Goal: Task Accomplishment & Management: Complete application form

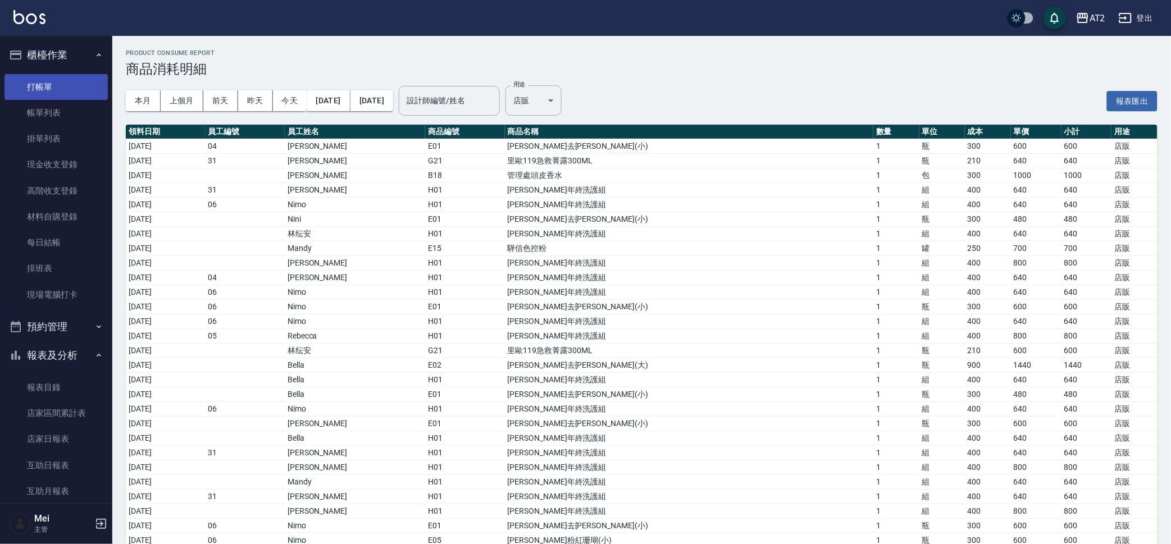
click at [42, 86] on link "打帳單" at bounding box center [55, 87] width 103 height 26
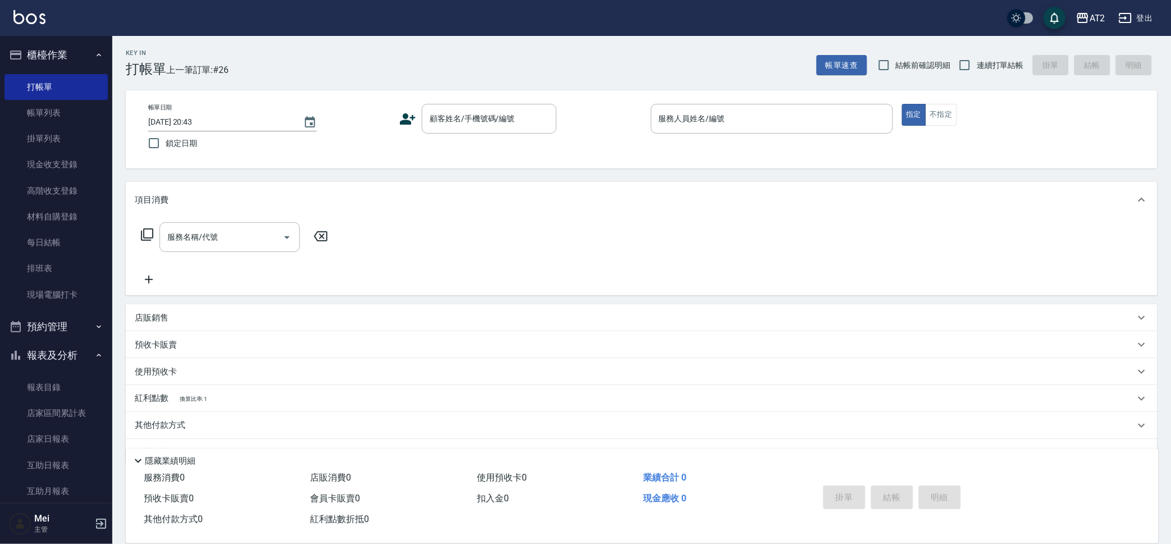
click at [910, 45] on div "Key In 打帳單 上一筆訂單:#26 帳單速查 結帳前確認明細 連續打單結帳 掛單 結帳 明細" at bounding box center [634, 56] width 1045 height 41
drag, startPoint x: 921, startPoint y: 54, endPoint x: 948, endPoint y: 59, distance: 27.4
click at [921, 54] on label "結帳前確認明細" at bounding box center [911, 65] width 79 height 24
click at [895, 54] on input "結帳前確認明細" at bounding box center [884, 65] width 24 height 24
checkbox input "true"
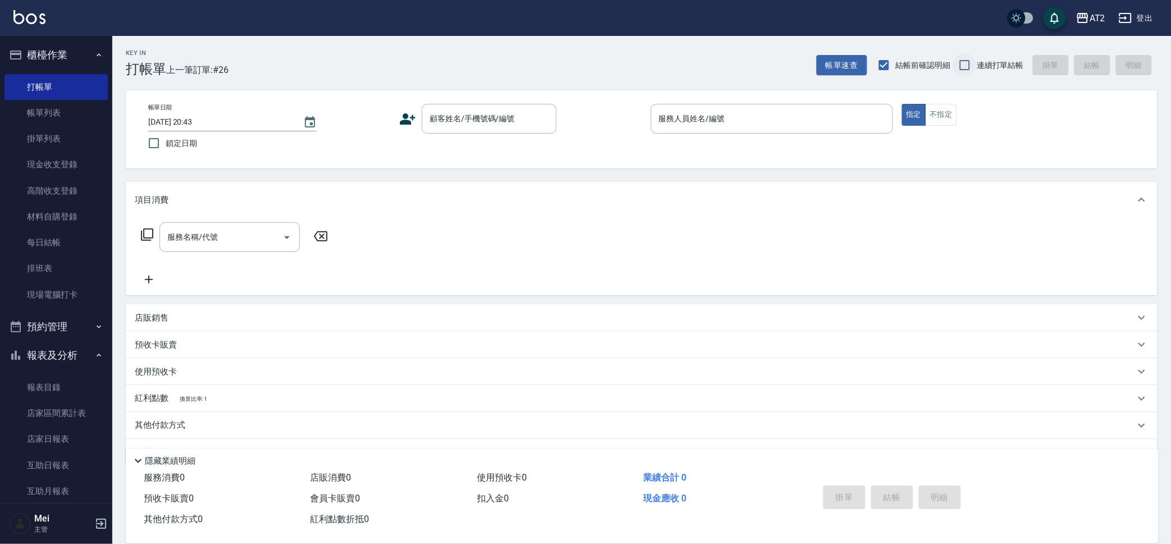
click at [972, 65] on input "連續打單結帳" at bounding box center [965, 65] width 24 height 24
checkbox input "true"
click at [481, 131] on div "顧客姓名/手機號碼/編號" at bounding box center [489, 119] width 135 height 30
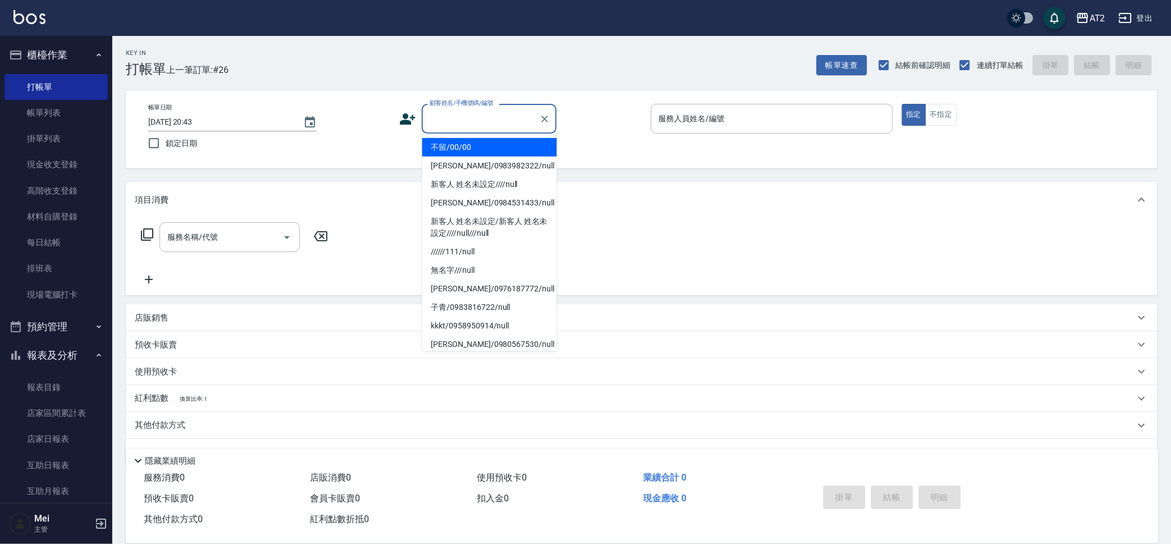
click at [485, 144] on li "不留/00/00" at bounding box center [489, 147] width 135 height 19
type input "不留/00/00"
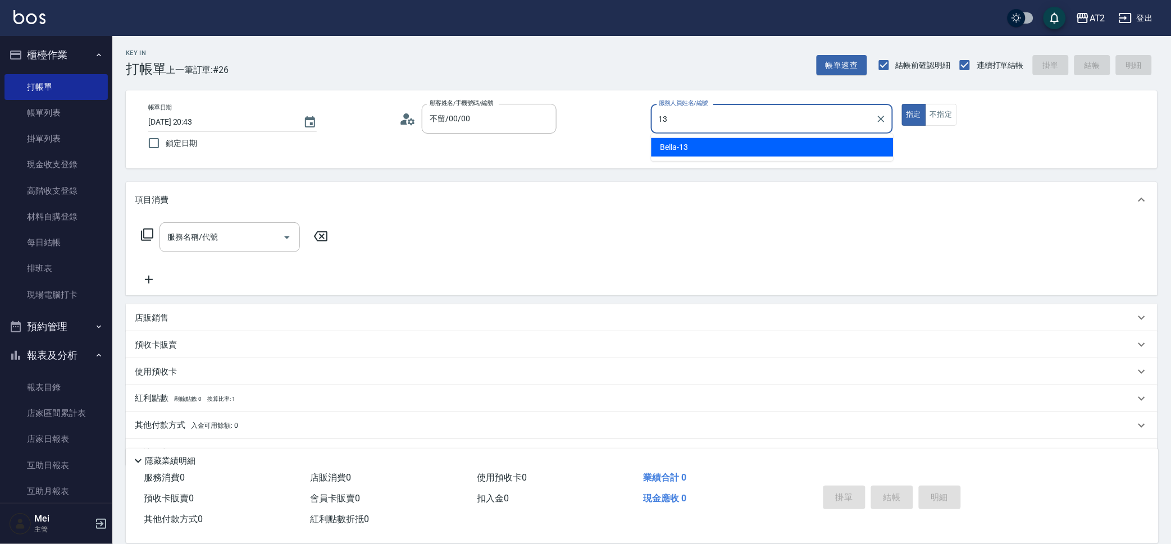
type input "Bella-13"
type button "true"
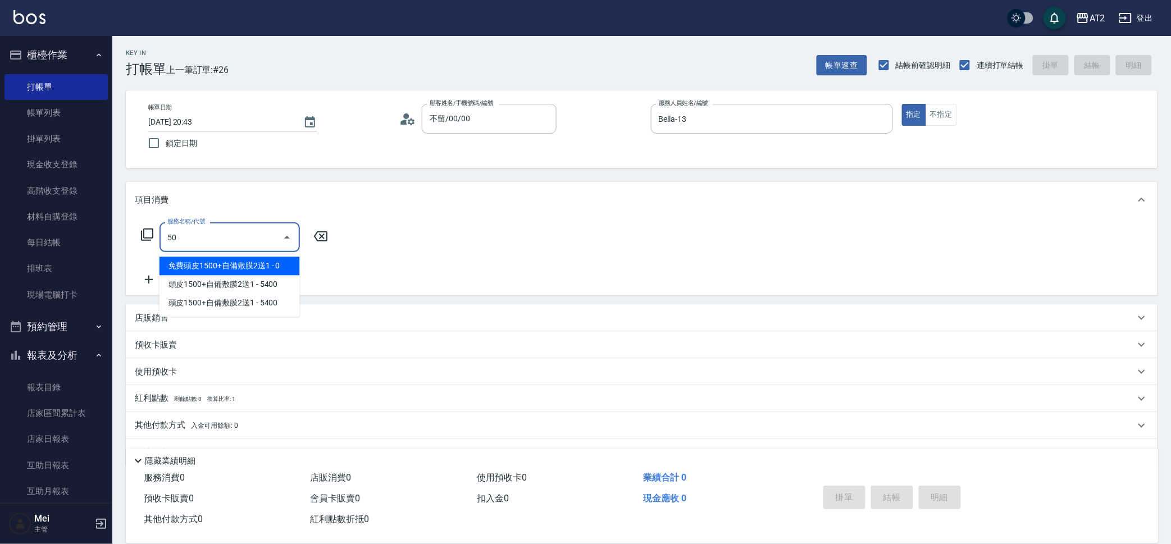
type input "501"
type input "100"
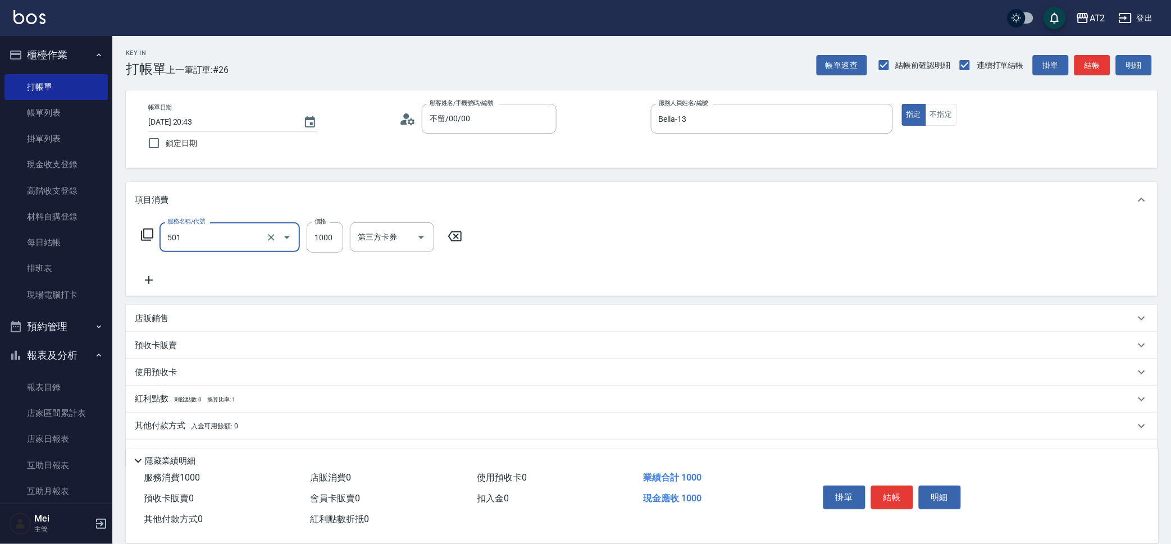
type input "染髮(501)"
type input "1"
type input "0"
type input "19"
type input "10"
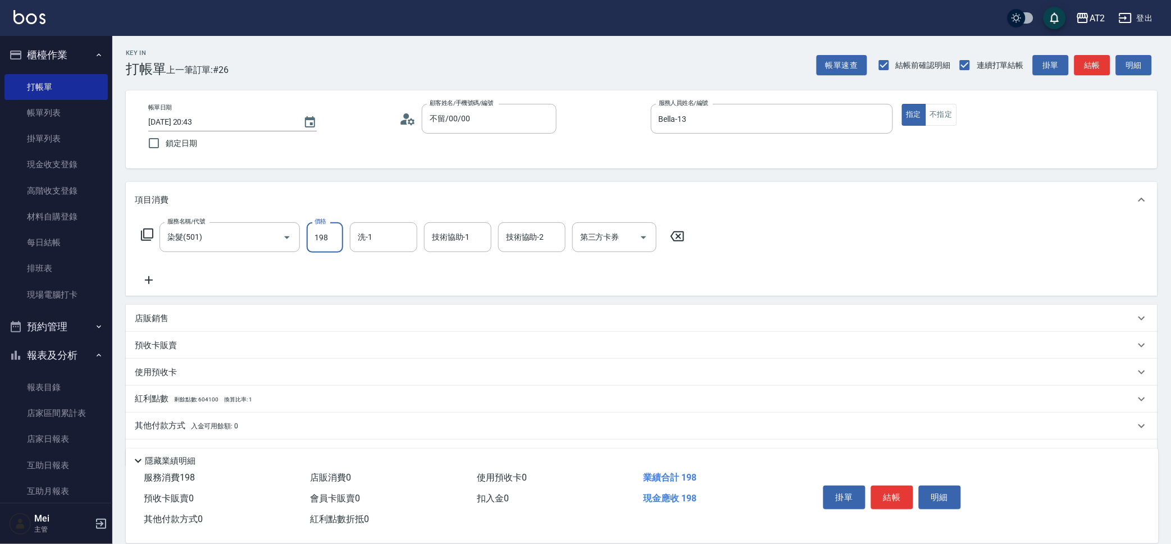
type input "1980"
type input "190"
type input "1980"
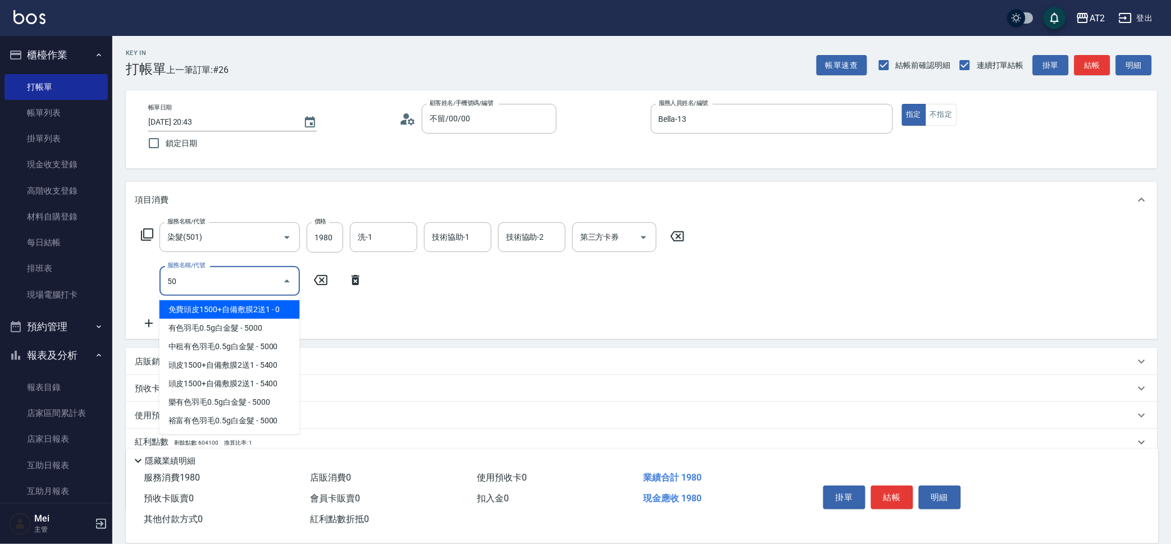
type input "502"
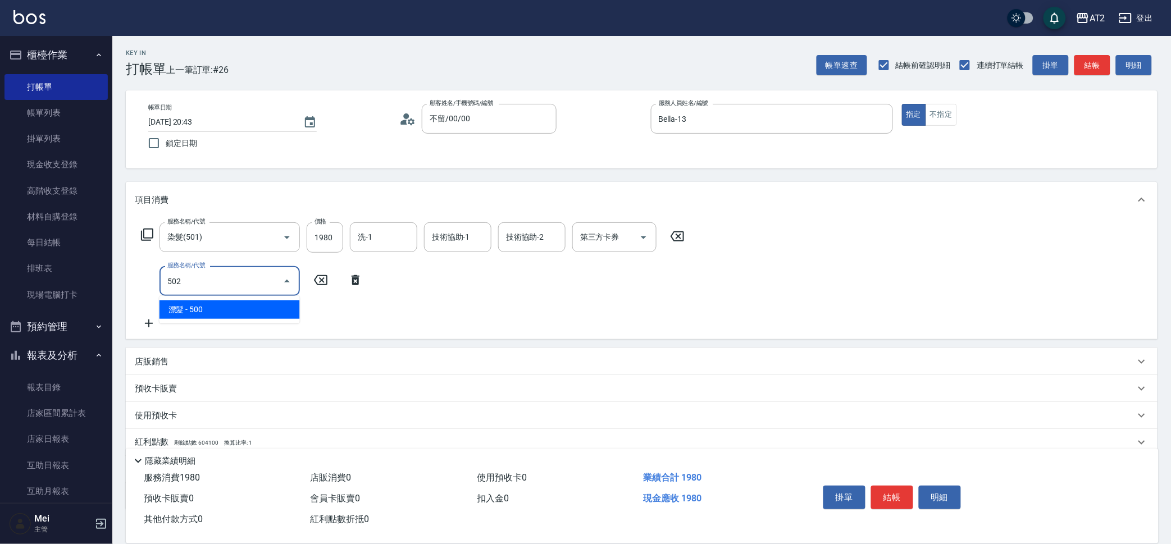
type input "240"
type input "漂髮(502)"
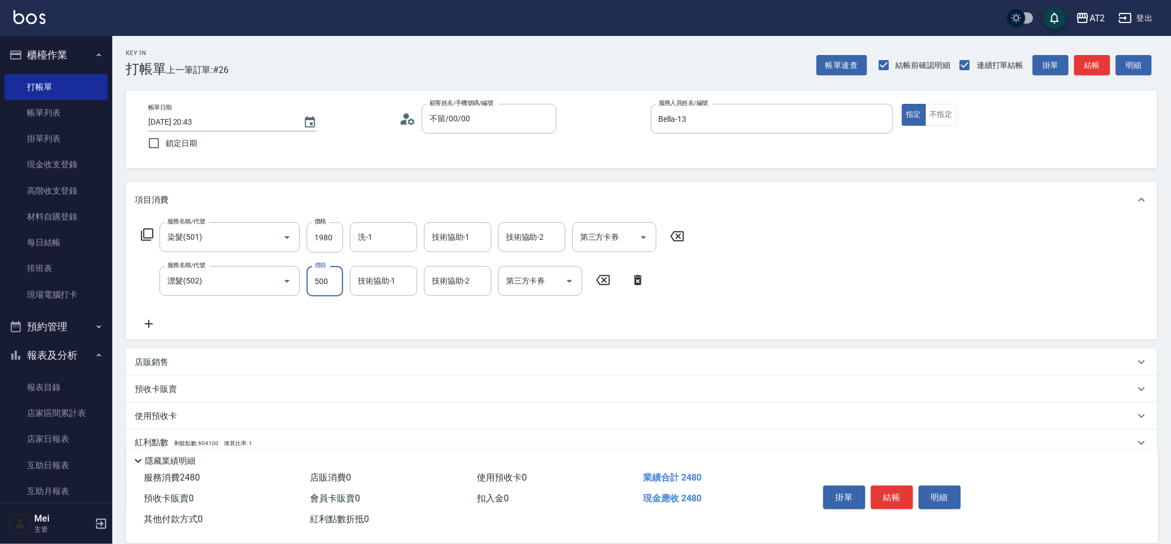
type input "0"
type input "190"
type input "0"
type input "Ivy-48"
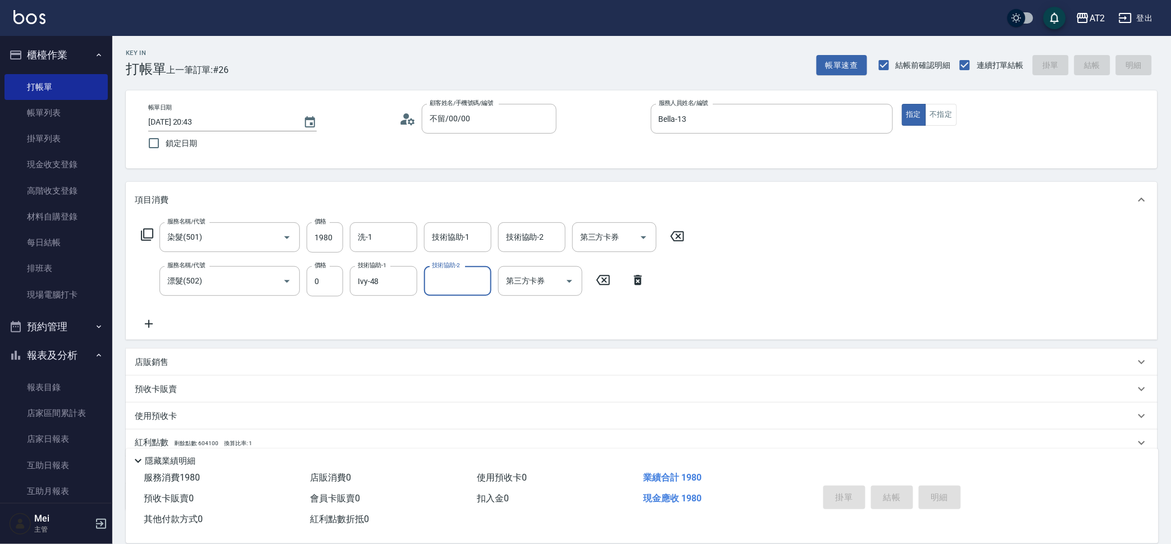
type input "0"
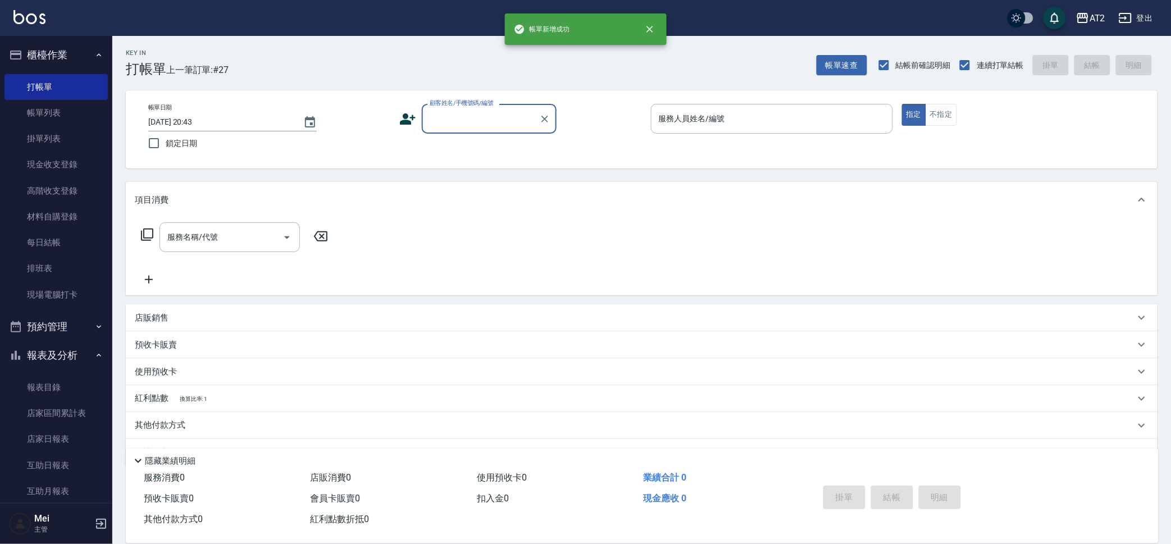
click at [445, 129] on div "顧客姓名/手機號碼/編號" at bounding box center [489, 119] width 135 height 30
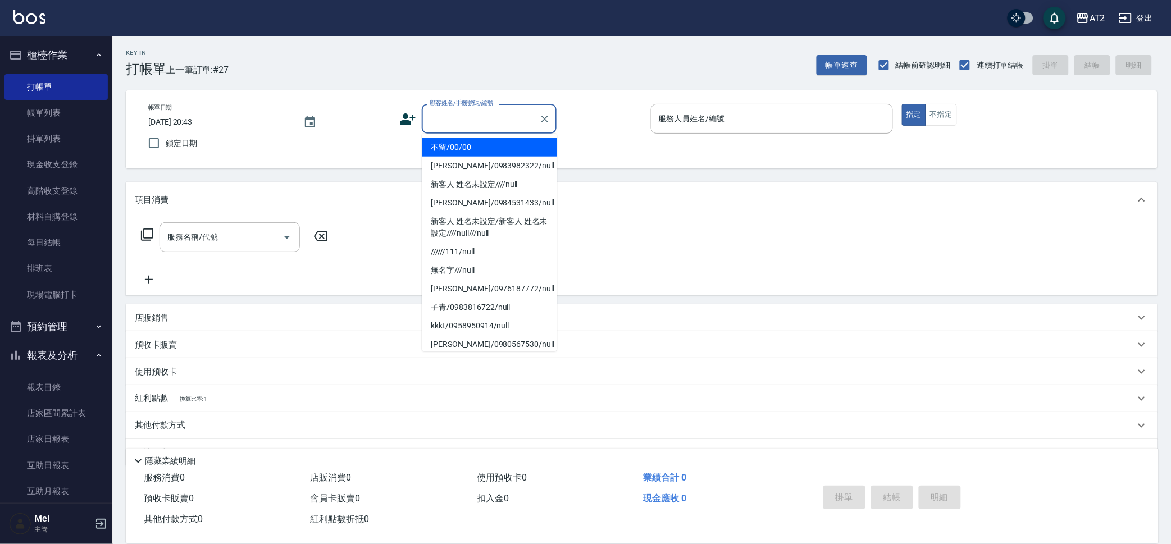
click at [445, 145] on li "不留/00/00" at bounding box center [489, 147] width 135 height 19
type input "不留/00/00"
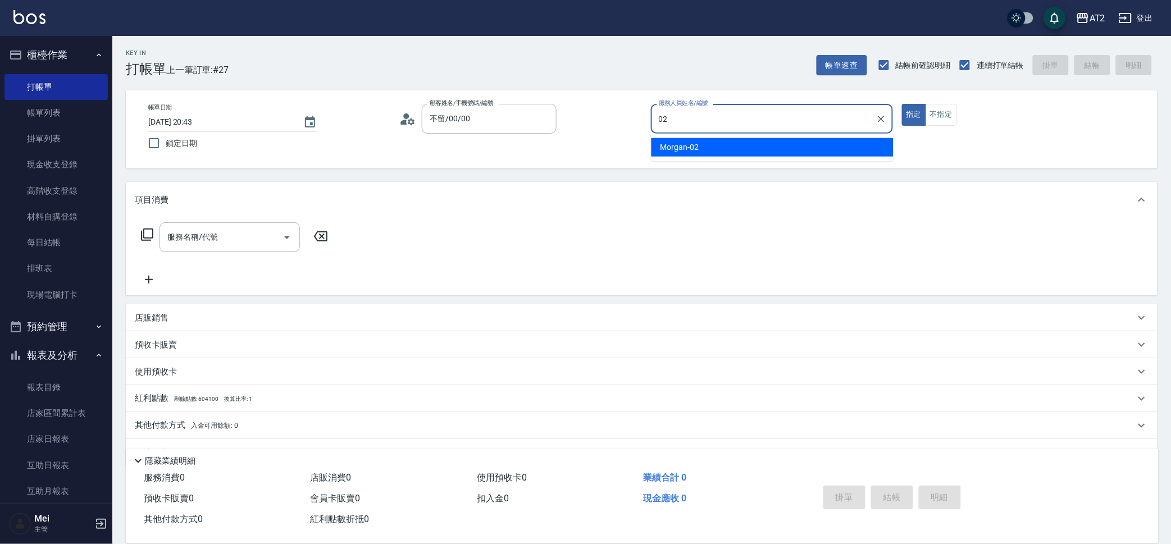
type input "Morgan-02"
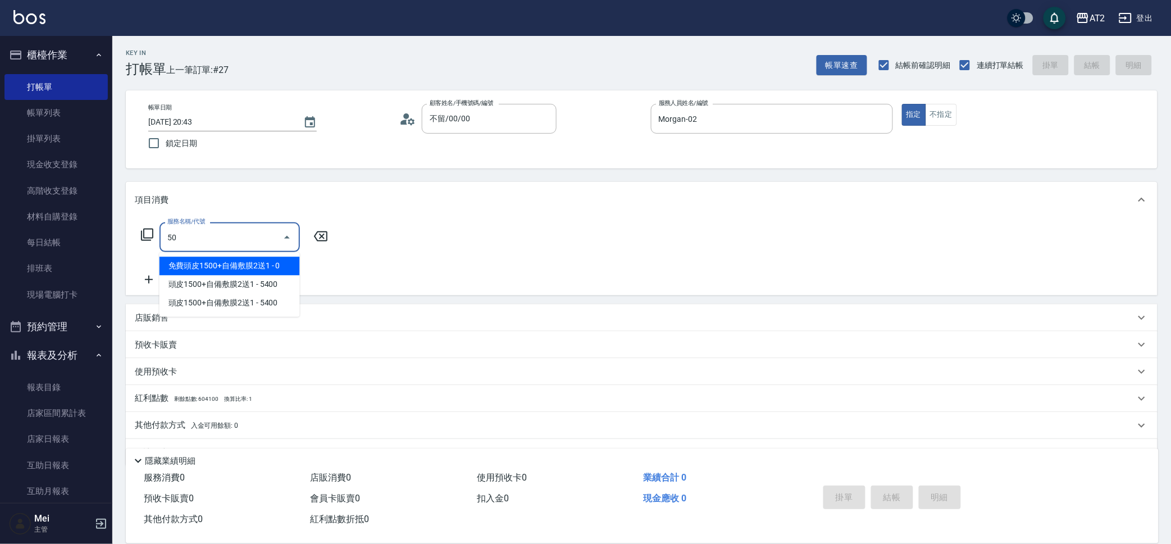
type input "501"
type input "100"
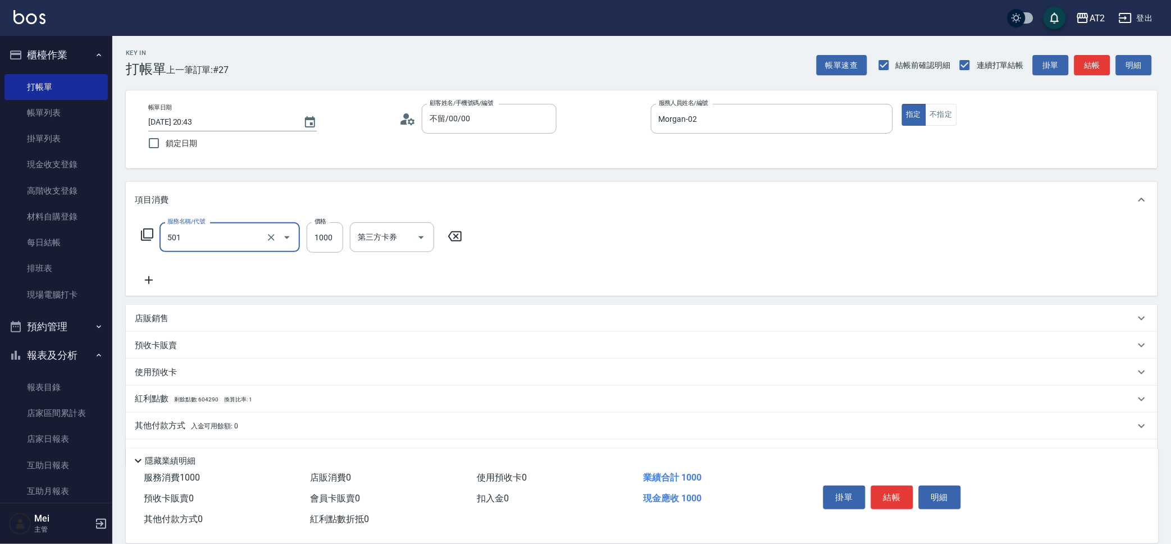
type input "染髮(501)"
type input "0"
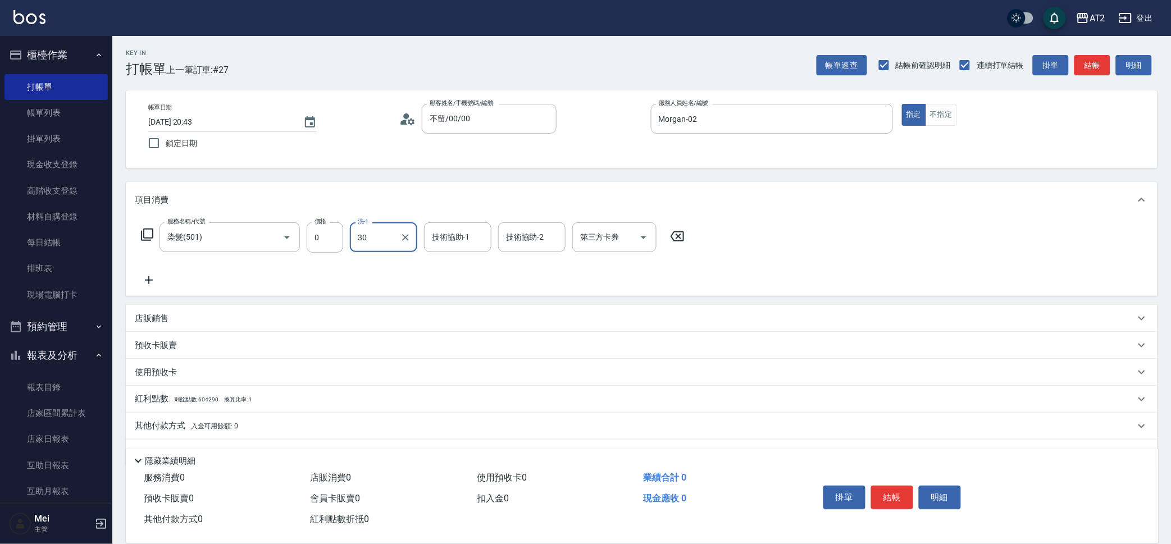
type input "小安-30"
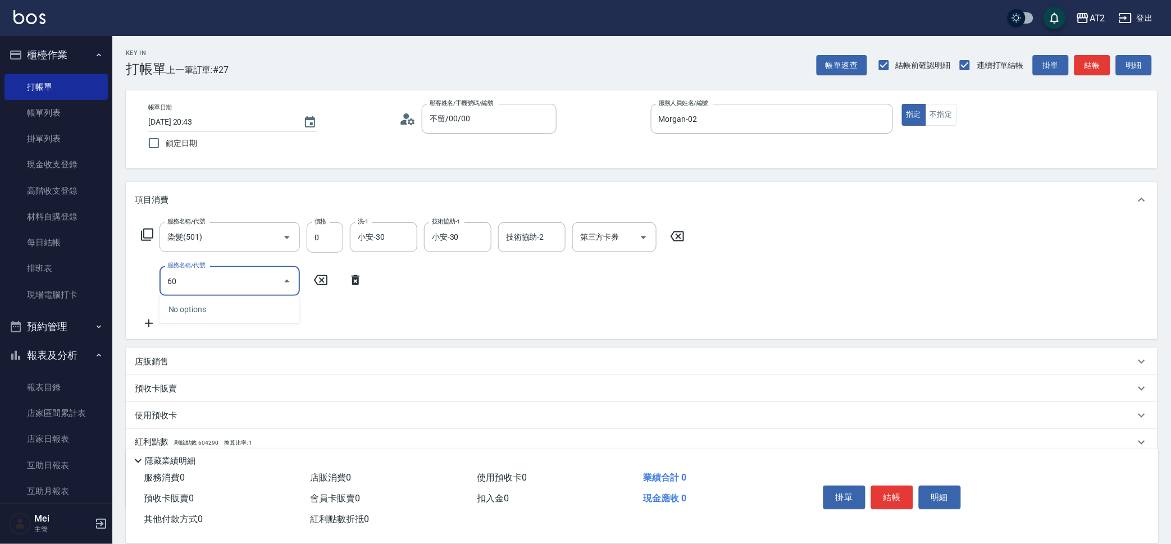
type input "601"
type input "100"
type input "自備護髮(601)"
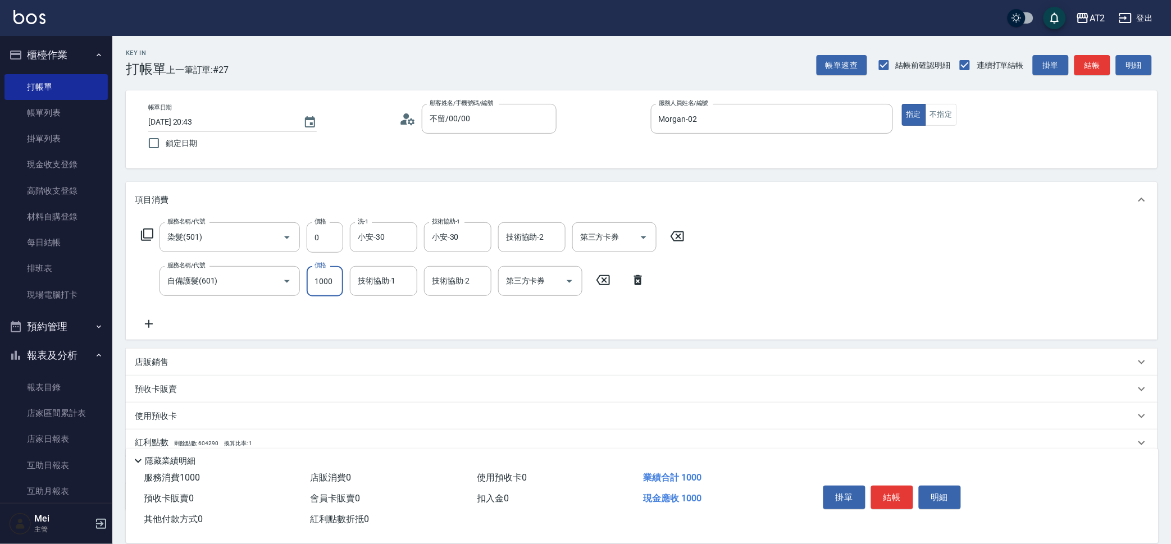
type input "2"
type input "0"
type input "20"
type input "200"
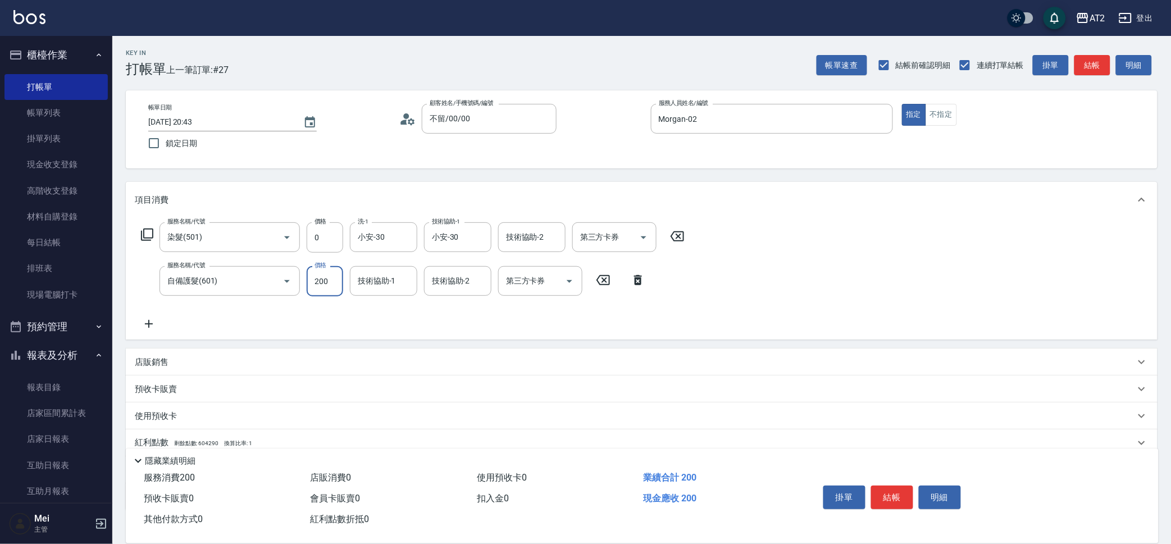
type input "200"
type input "2000"
type input "小安-30"
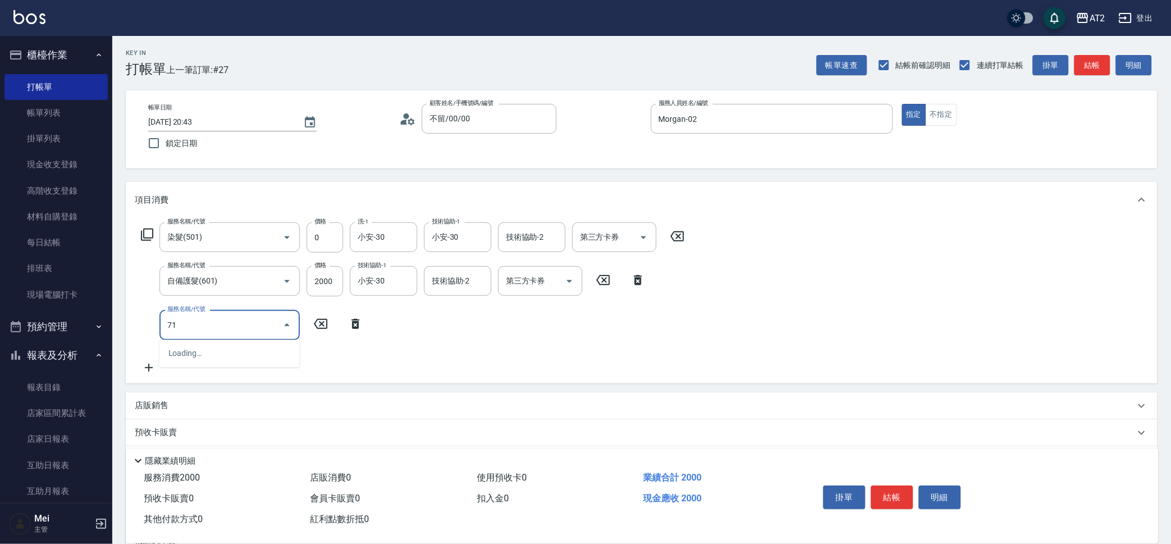
type input "714"
type input "350"
type input "單拆/單串(714)"
type input "200"
type input "10"
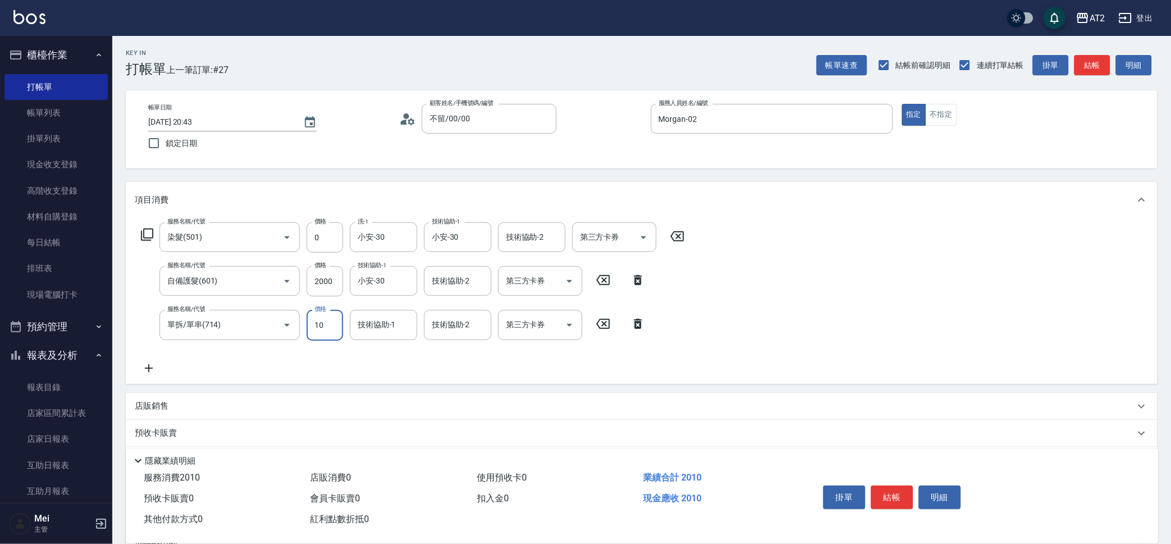
type input "210"
type input "100"
type input "300"
type input "1000"
type input "小安-30"
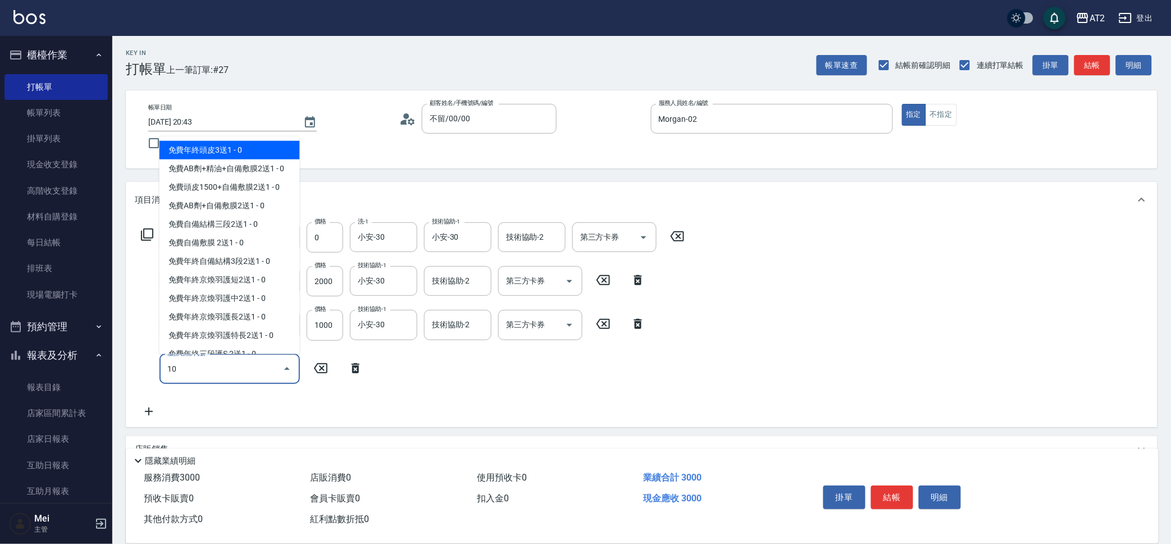
type input "105"
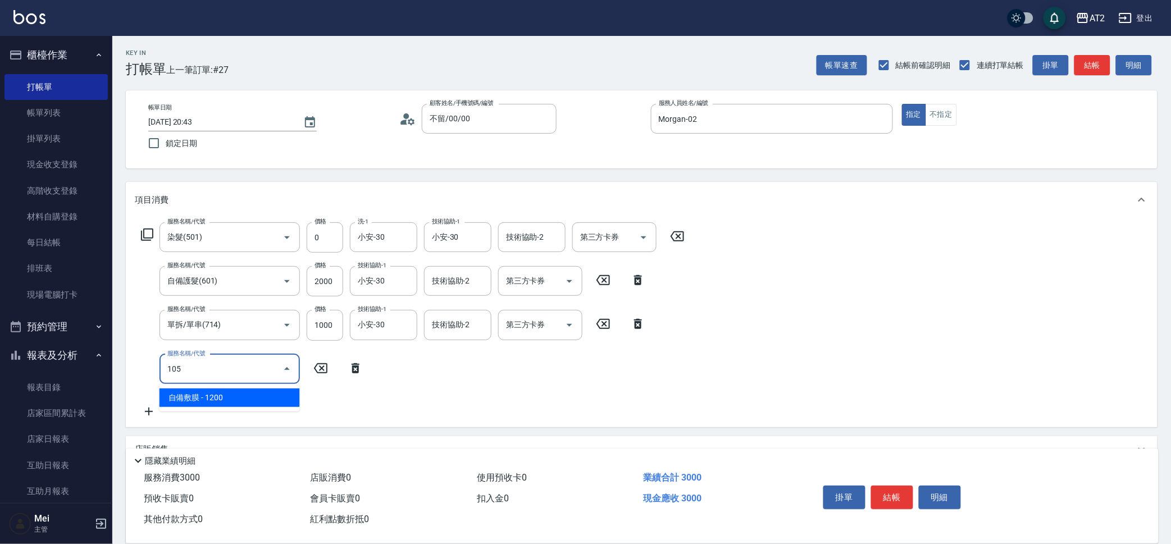
type input "420"
type input "自備敷膜(105)"
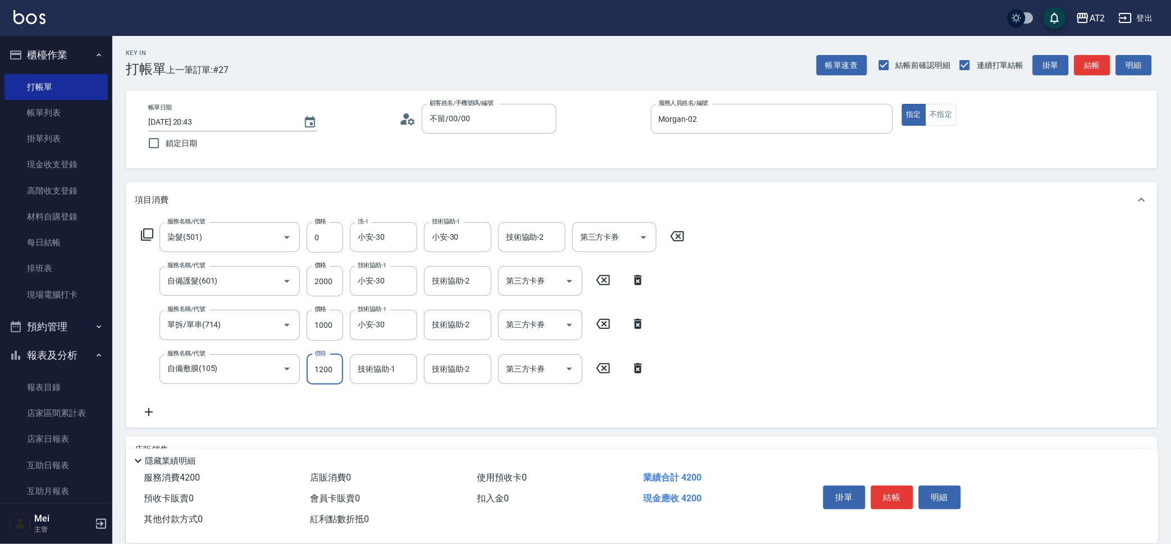
type input "300"
type input "150"
type input "450"
type input "1500"
type input "小安-30"
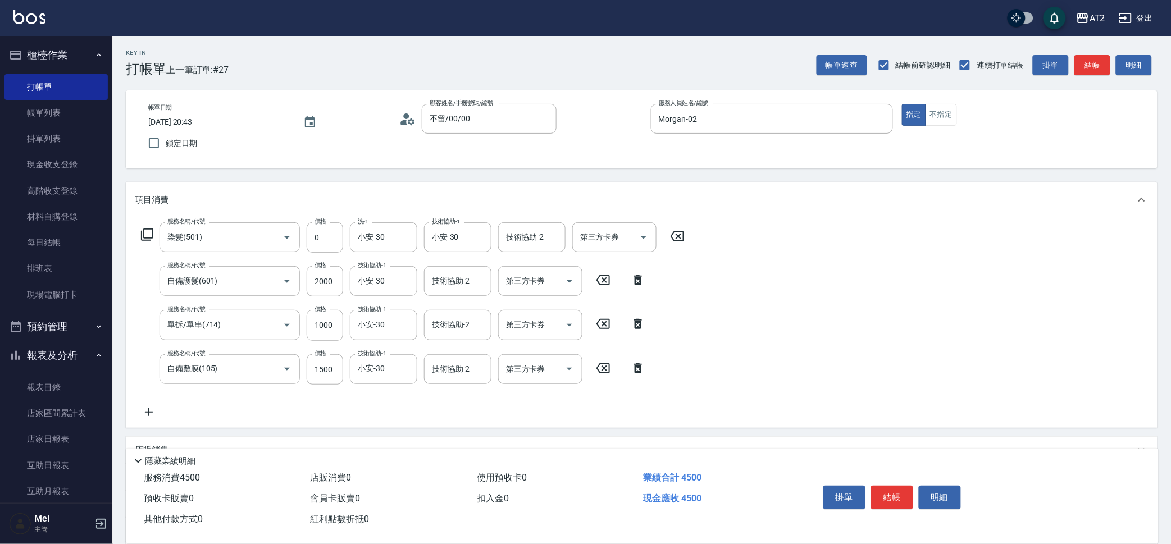
click at [158, 406] on icon at bounding box center [149, 411] width 28 height 13
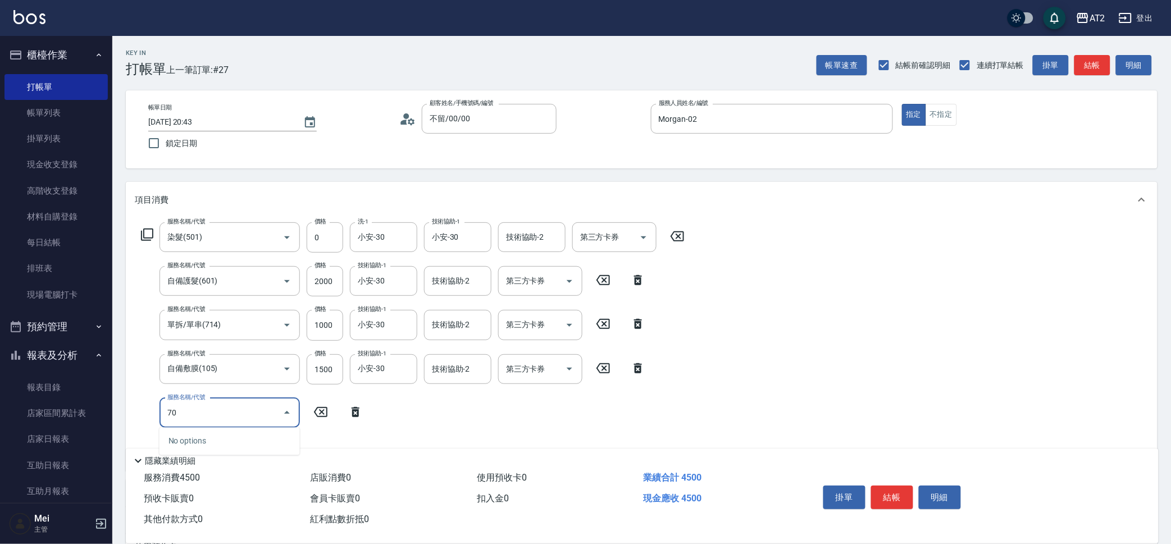
type input "704"
type input "950"
type input "新羽毛鉑金接髮(704)"
type input "450"
type input "14"
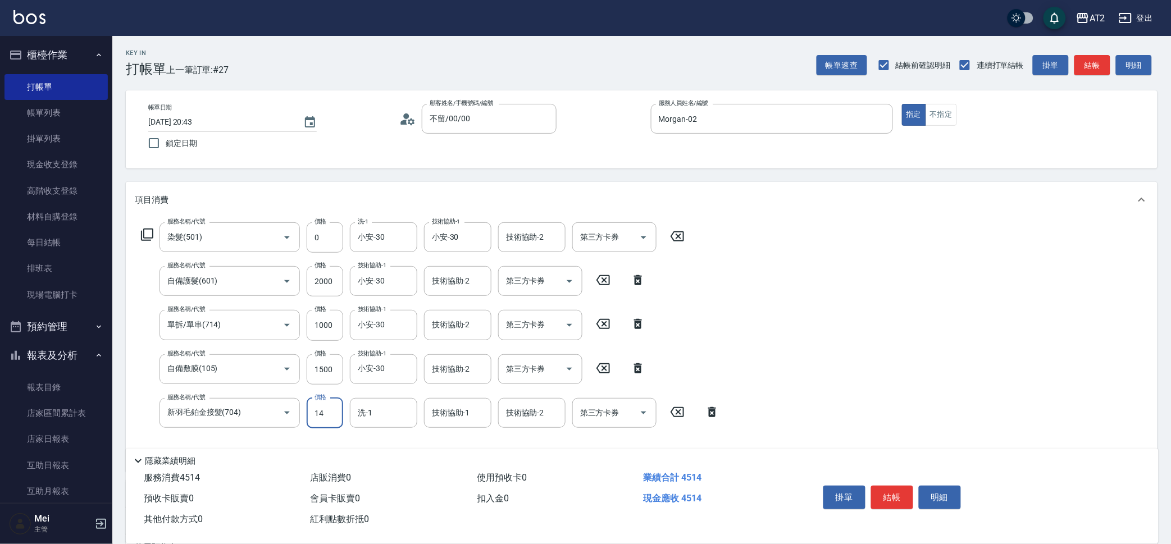
type input "460"
type input "148"
type input "590"
type input "1488"
type input "1930"
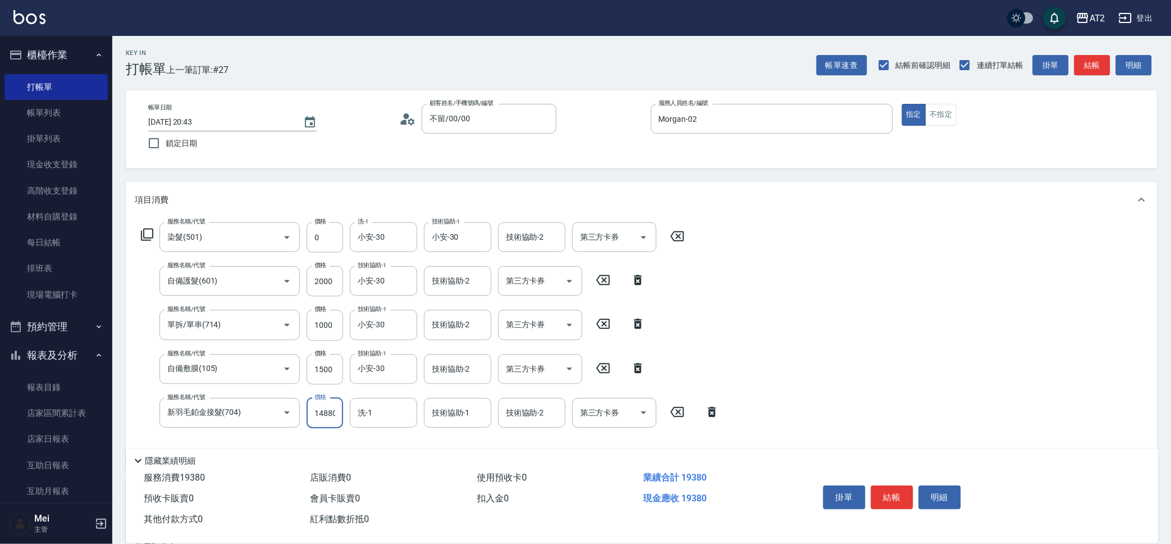
type input "14880"
type input "小安-30"
click at [404, 326] on icon "Clear" at bounding box center [405, 325] width 7 height 7
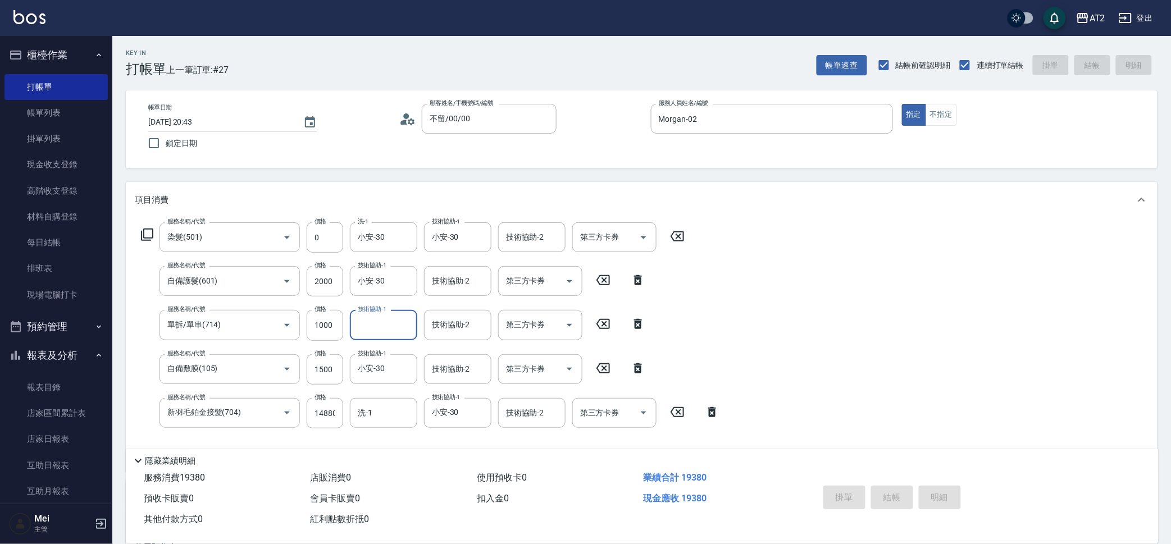
type input "2025/10/11 20:45"
type input "0"
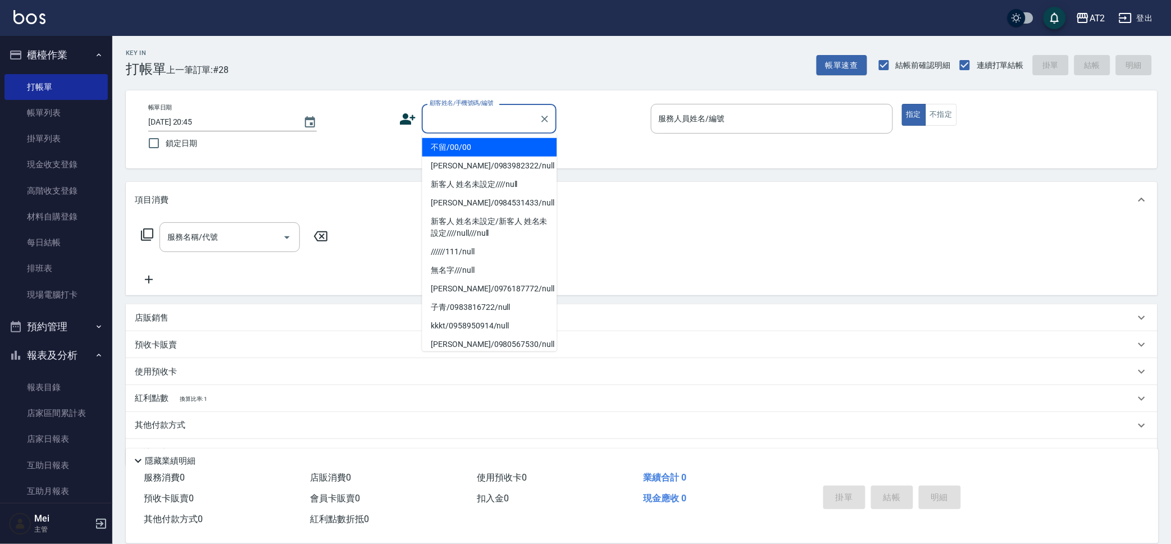
click at [477, 122] on input "顧客姓名/手機號碼/編號" at bounding box center [481, 119] width 108 height 20
click at [468, 143] on li "不留/00/00" at bounding box center [489, 147] width 135 height 19
type input "不留/00/00"
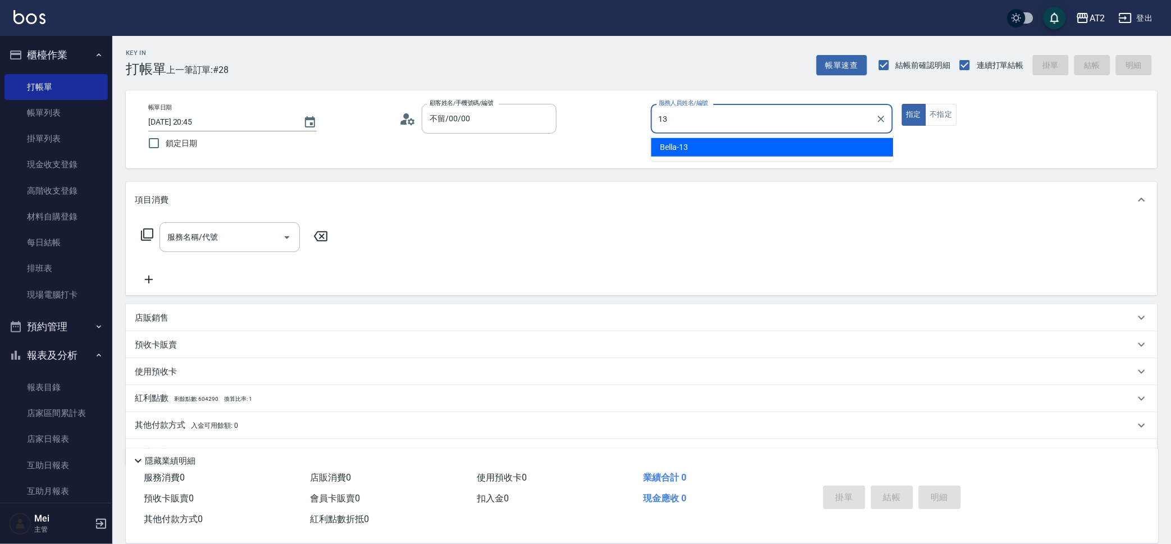
type input "Bella-13"
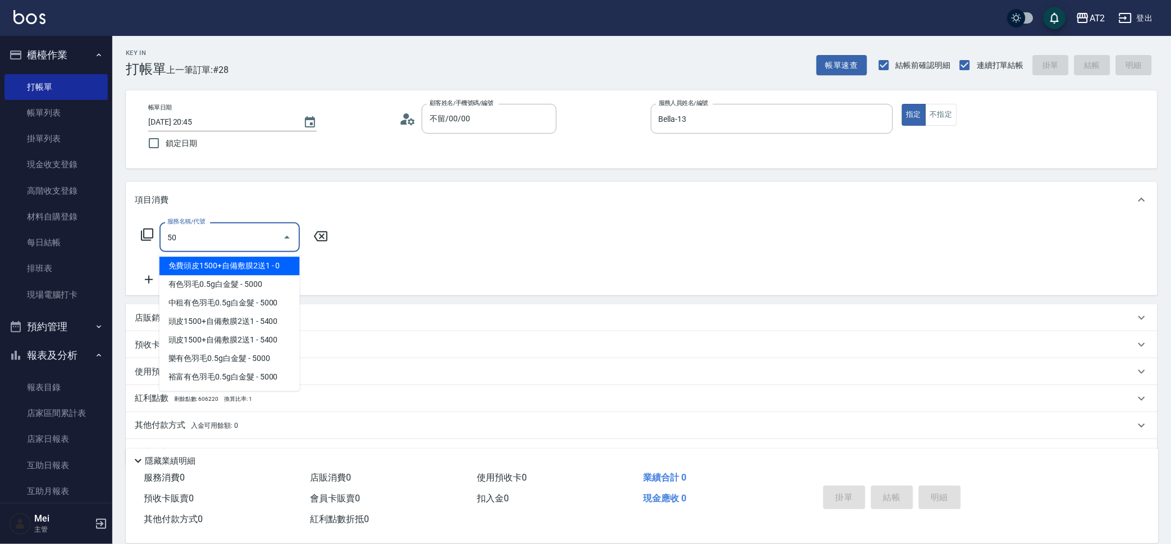
type input "501"
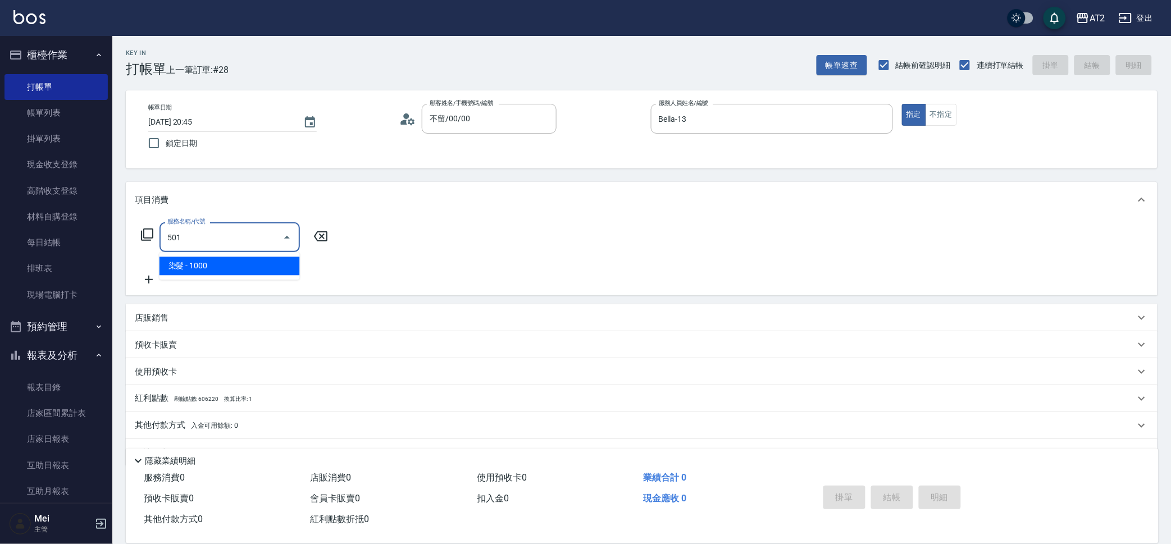
type input "100"
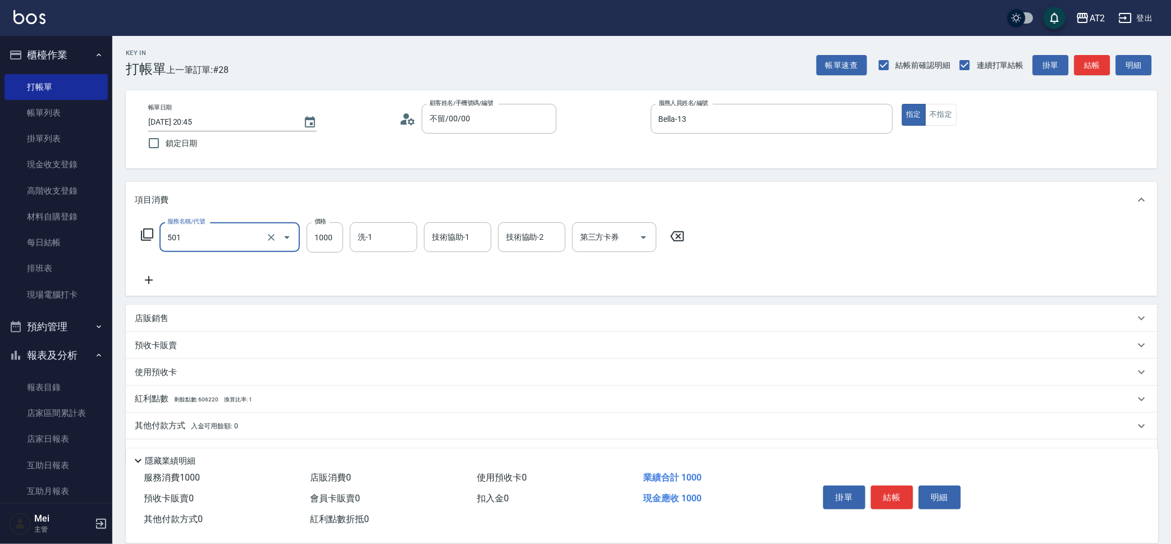
type input "染髮(501)"
type input "7"
click at [324, 229] on input "1000" at bounding box center [325, 237] width 36 height 30
type input "0"
type input "70"
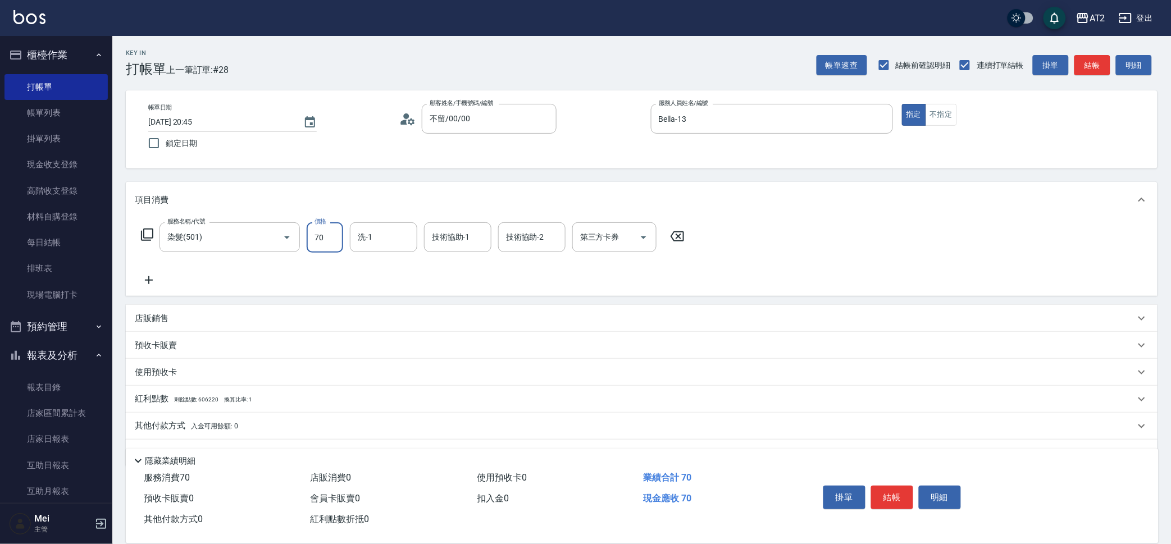
type input "70"
type input "700"
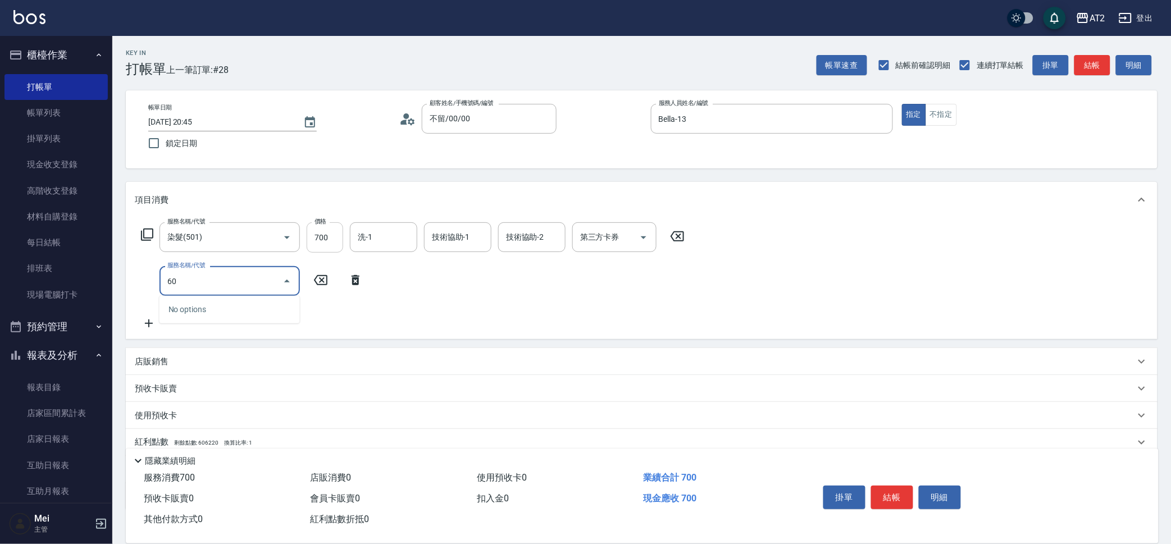
type input "601"
type input "170"
type input "自備護髮(601)"
type input "1"
type input "70"
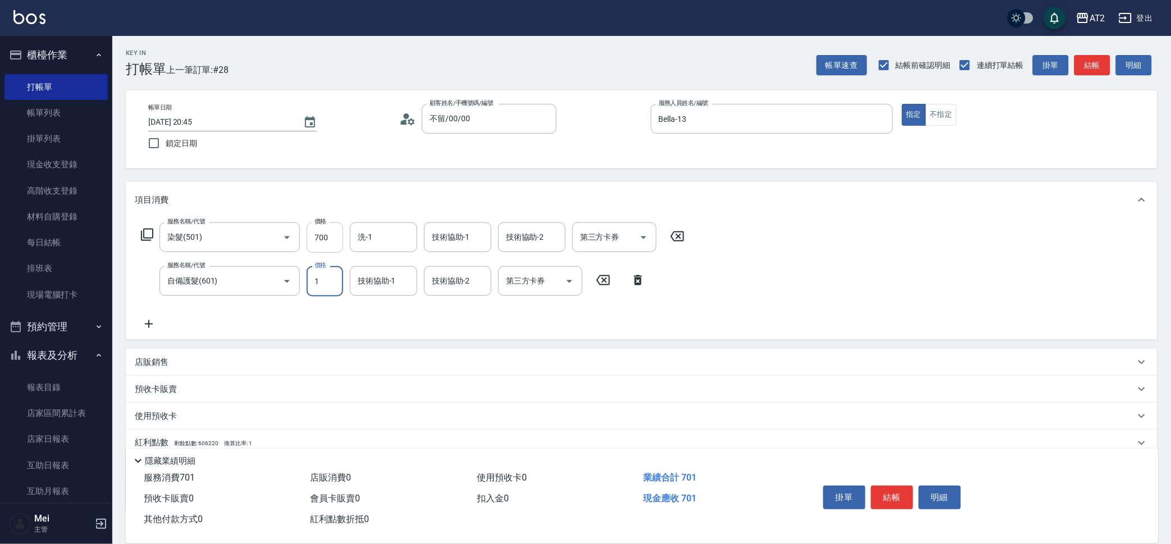
type input "15"
type input "80"
type input "150"
type input "220"
type input "1500"
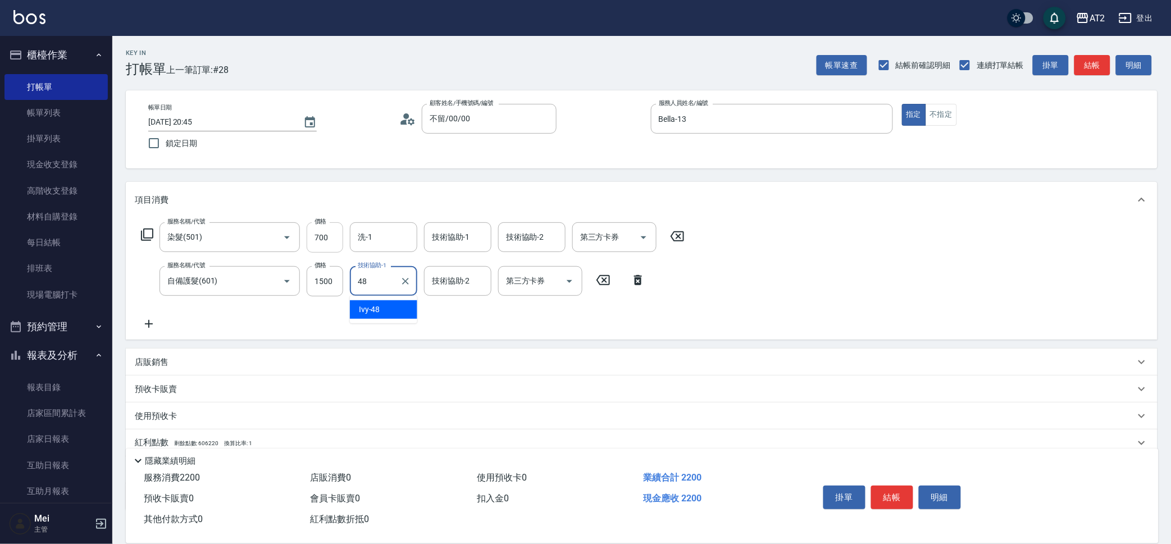
type input "Ivy-48"
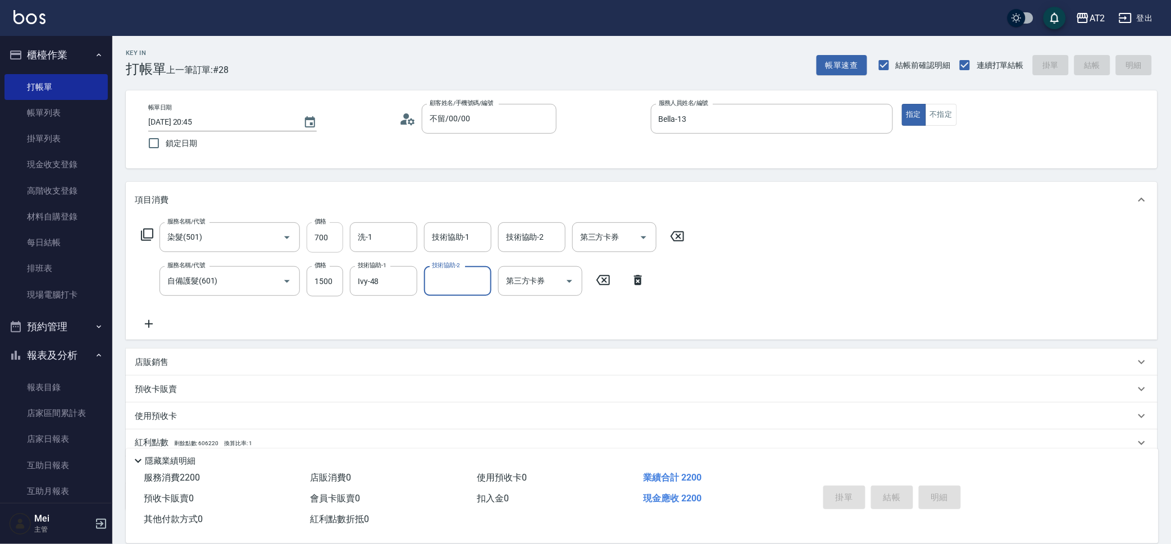
type input "0"
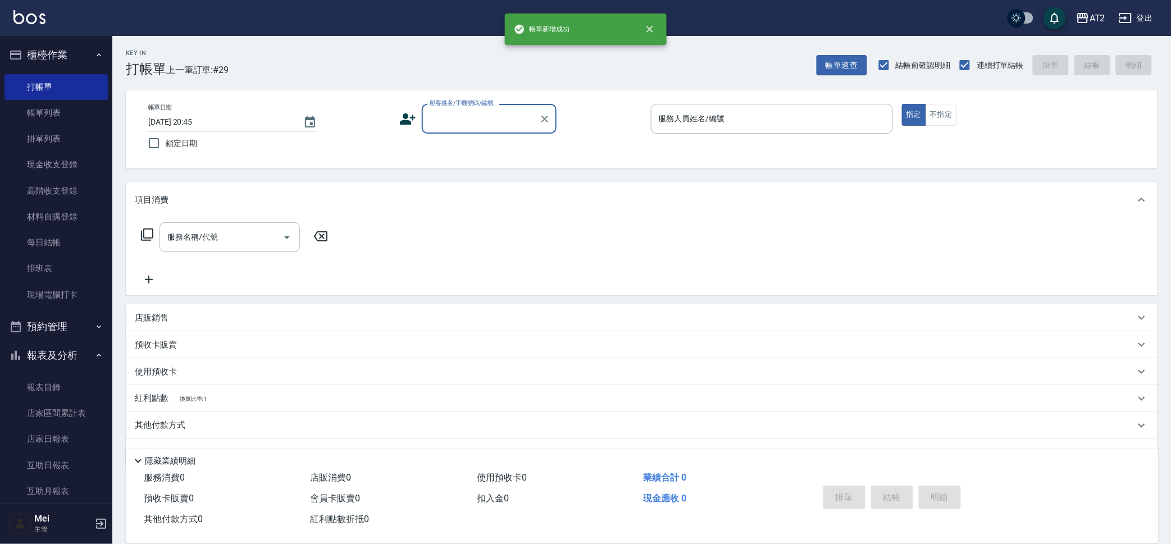
click at [483, 129] on div "顧客姓名/手機號碼/編號" at bounding box center [489, 119] width 135 height 30
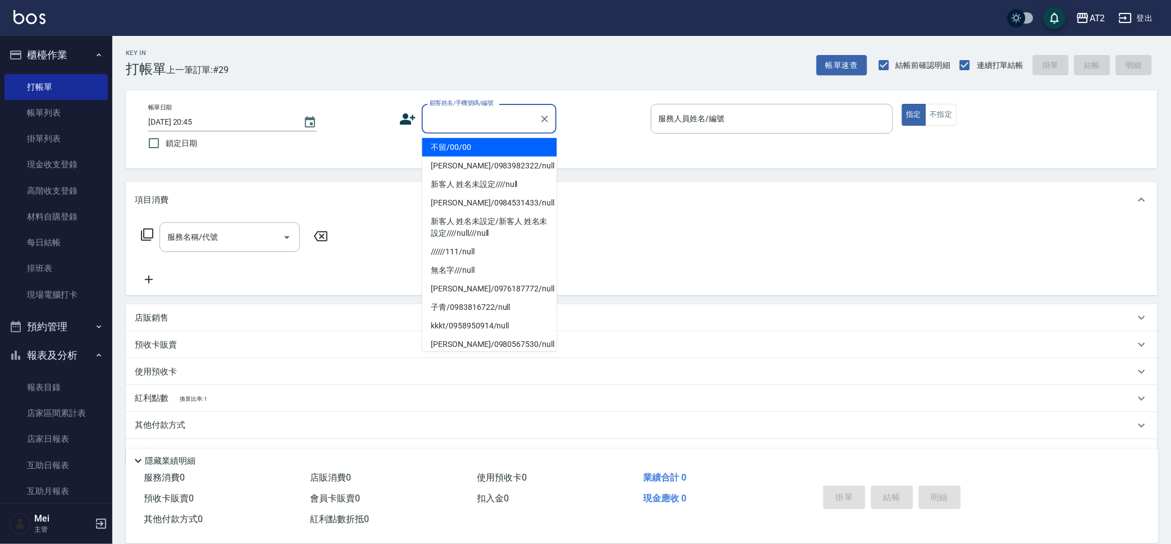
click at [479, 146] on li "不留/00/00" at bounding box center [489, 147] width 135 height 19
type input "不留/00/00"
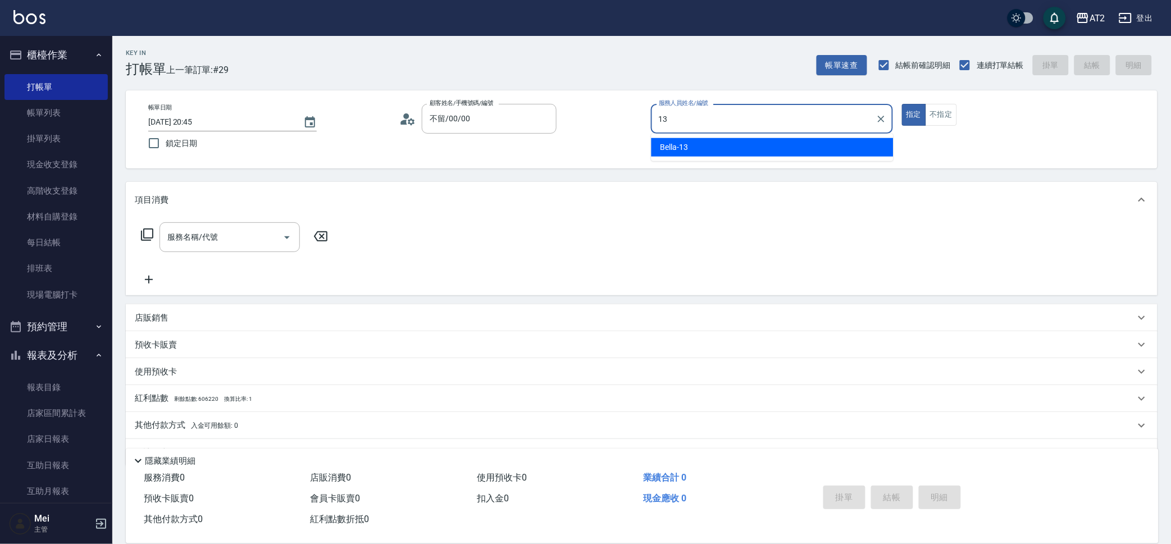
type input "Bella-13"
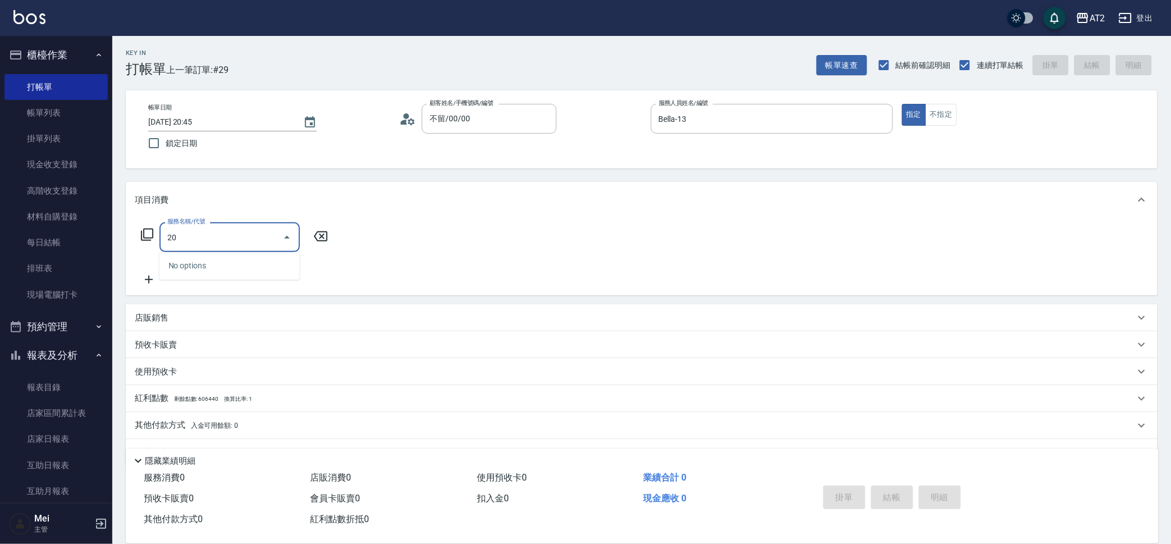
type input "201"
type input "20"
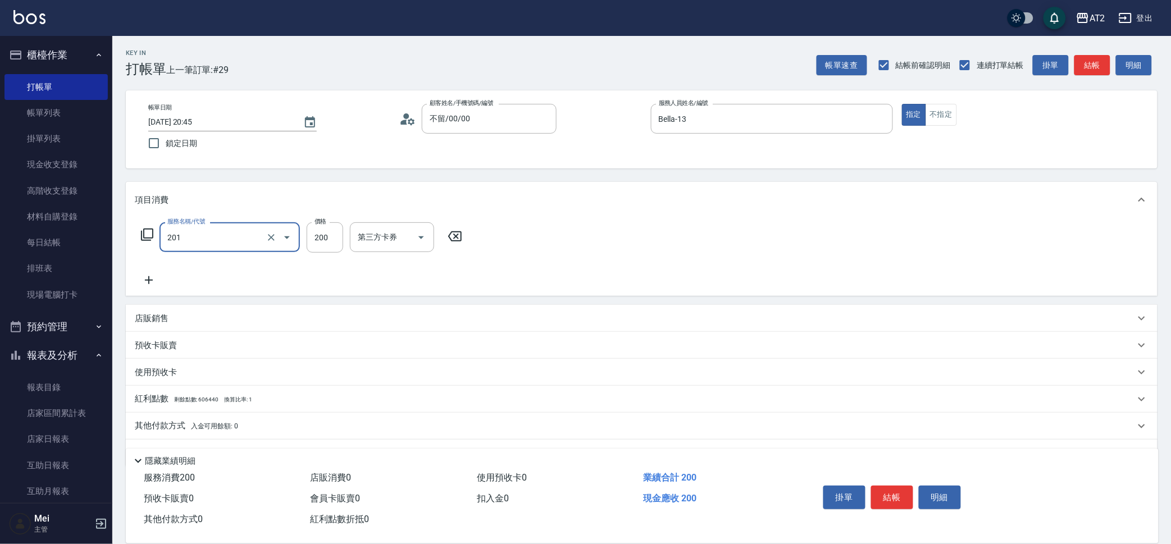
type input "洗髮(201)"
type input "0"
type input "30"
type input "300"
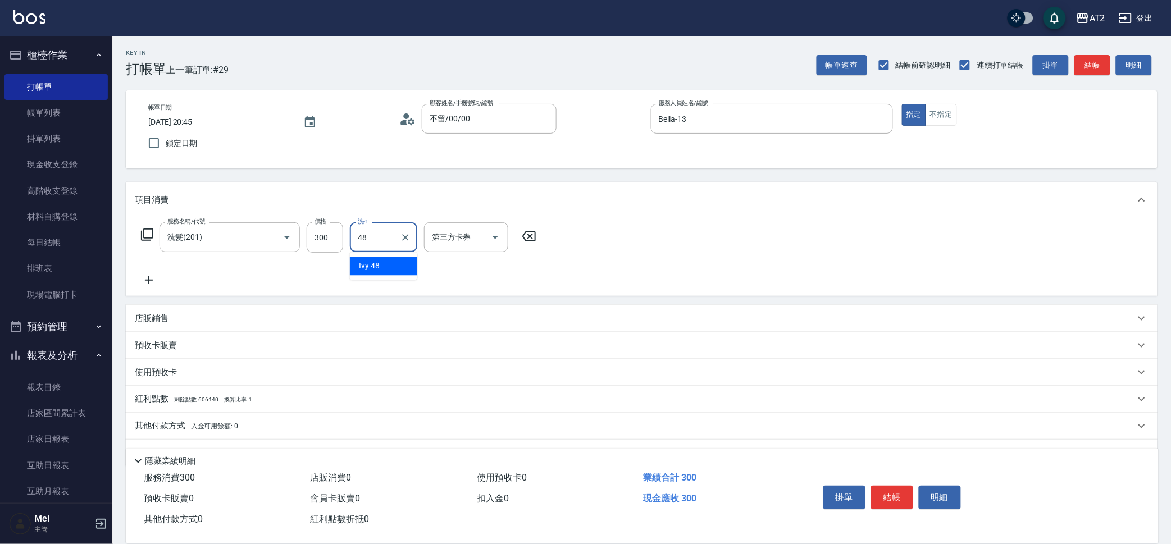
type input "Ivy-48"
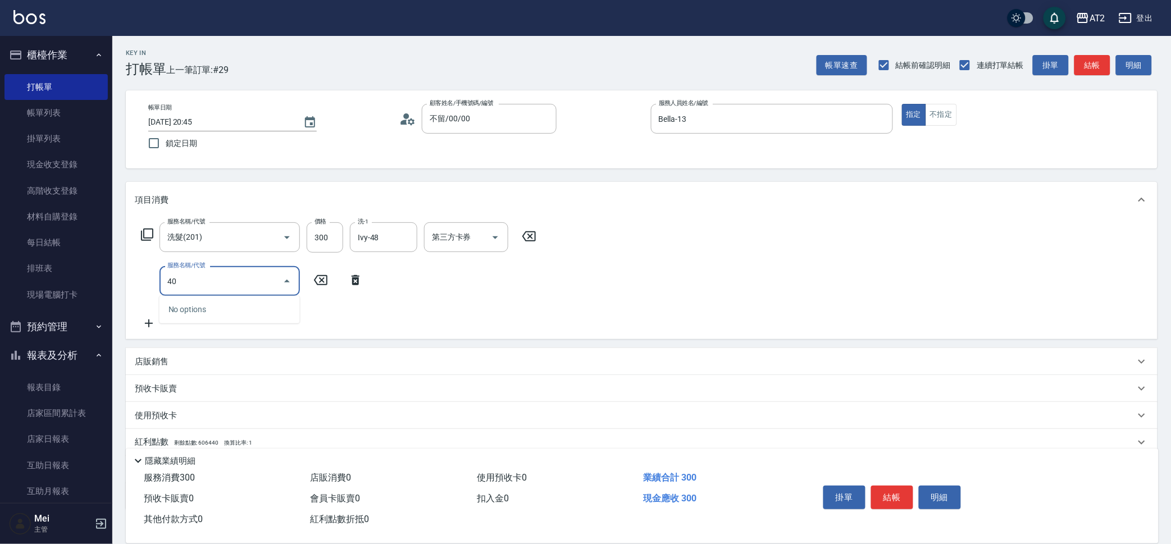
type input "401"
type input "50"
type input "剪髮(401)"
type input "3"
type input "30"
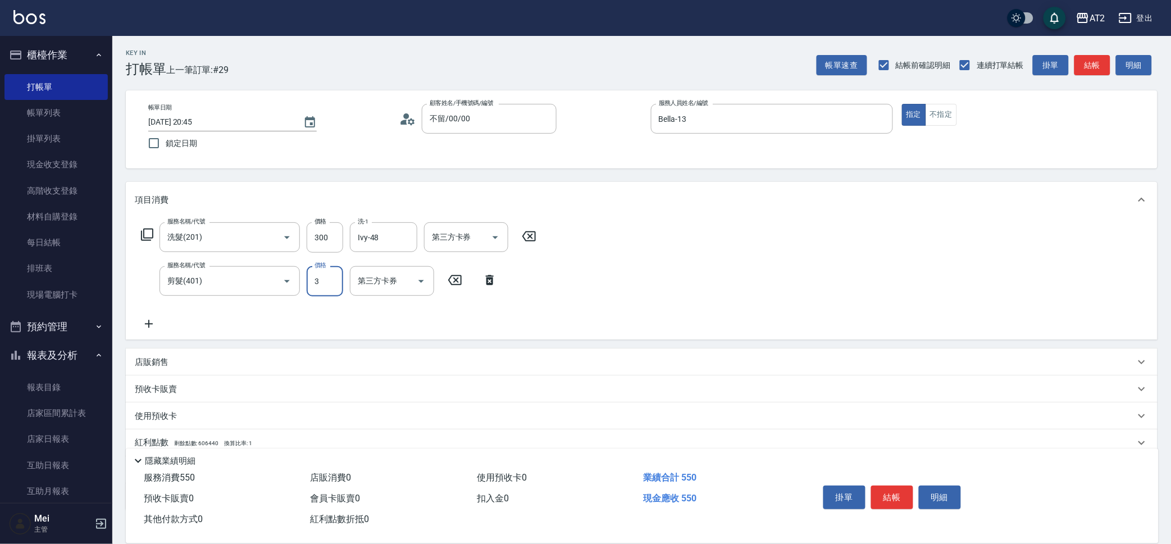
type input "30"
type input "60"
type input "300"
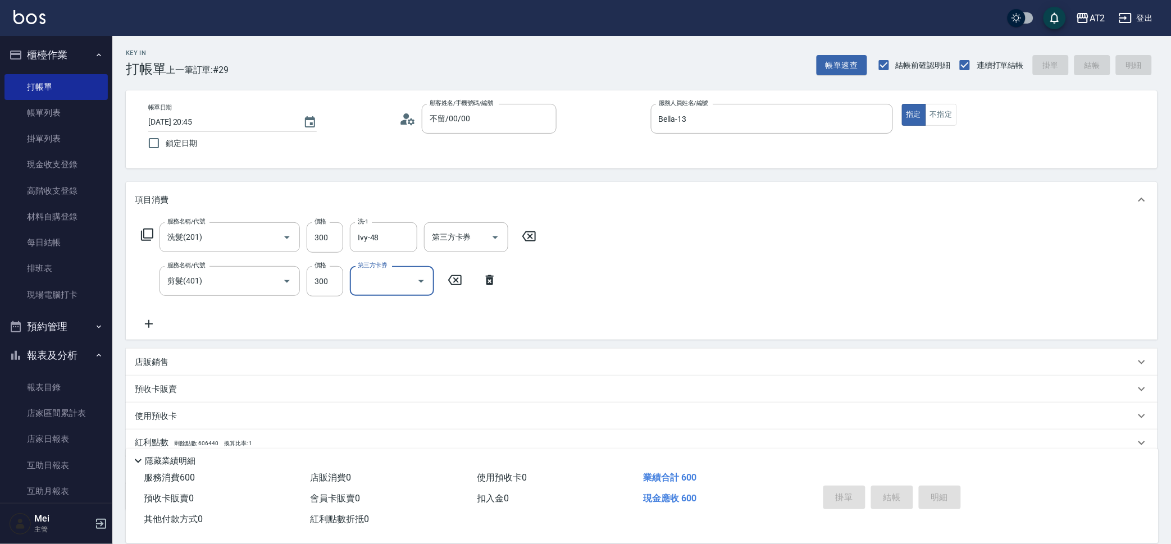
type input "0"
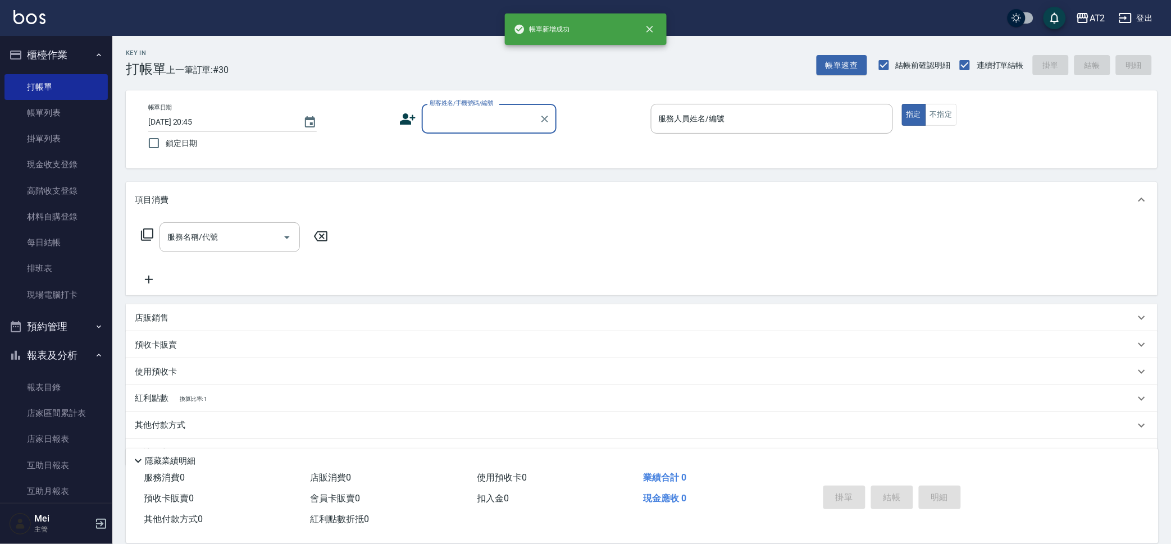
click at [479, 120] on input "顧客姓名/手機號碼/編號" at bounding box center [481, 119] width 108 height 20
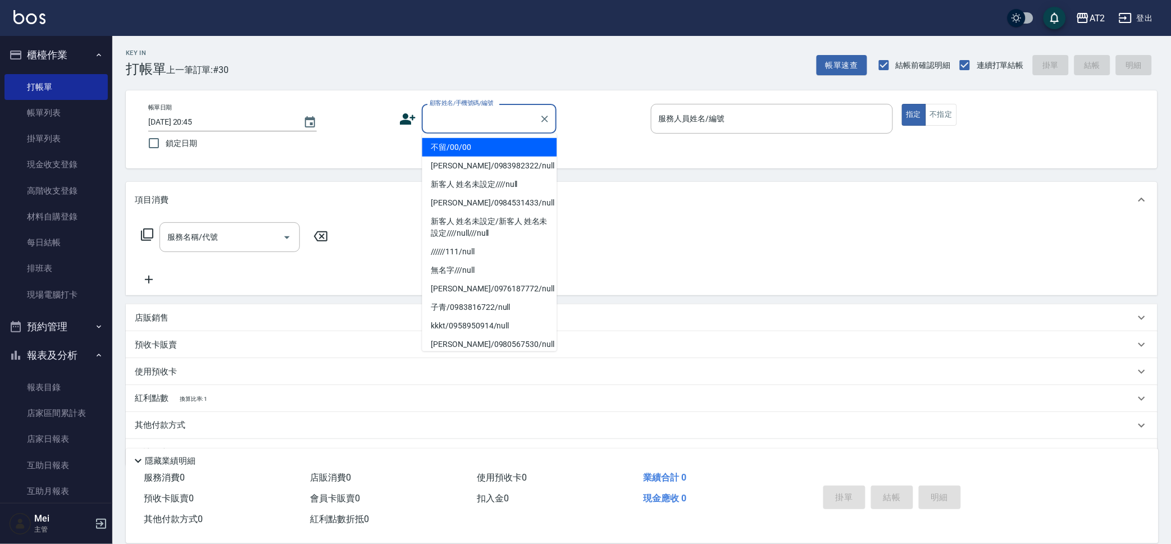
click at [479, 150] on li "不留/00/00" at bounding box center [489, 147] width 135 height 19
type input "不留/00/00"
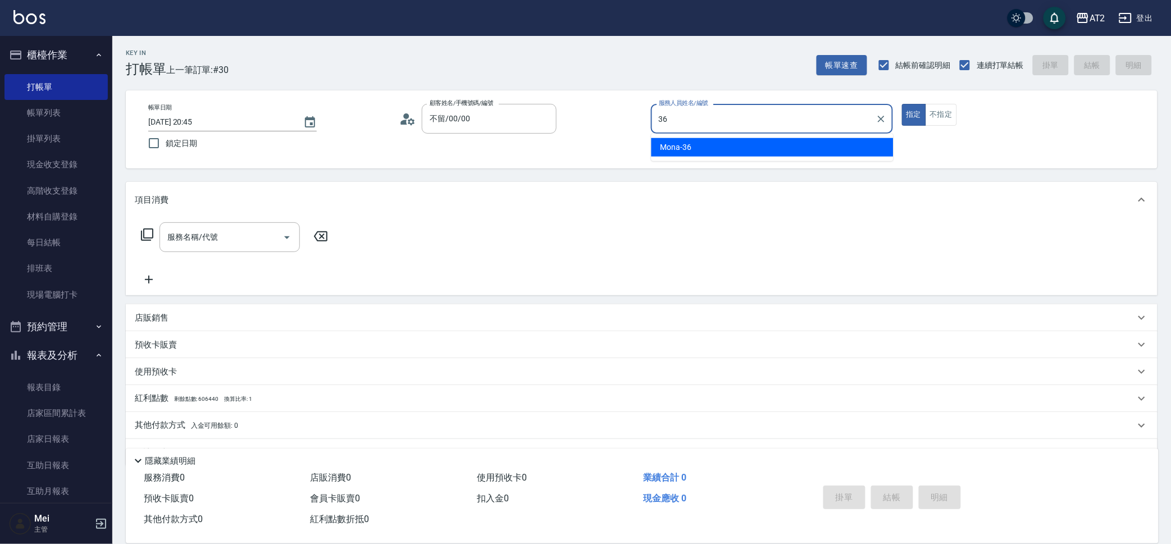
type input "Mona-36"
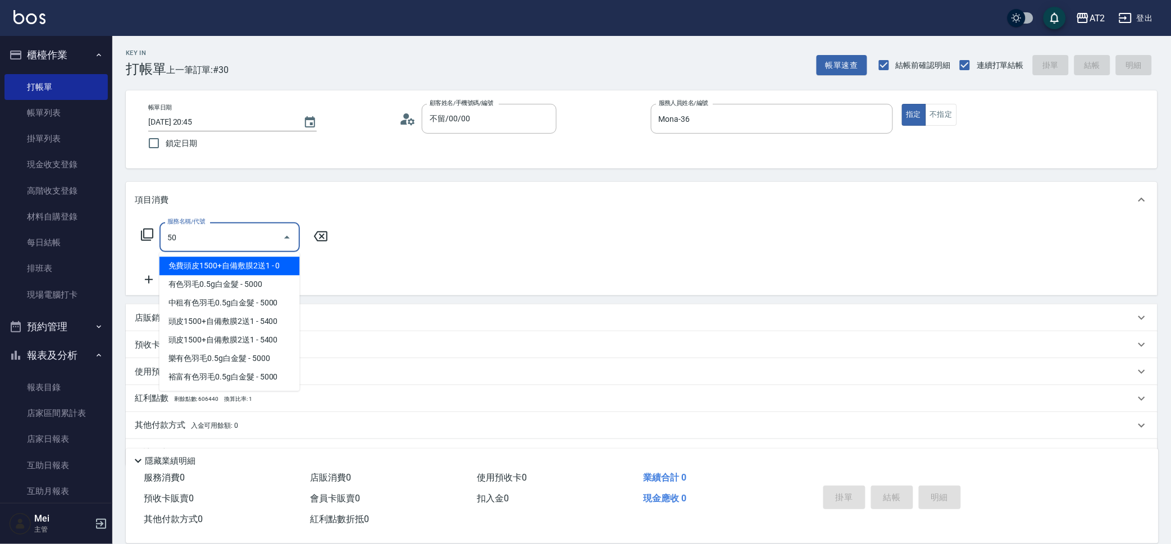
type input "501"
type input "100"
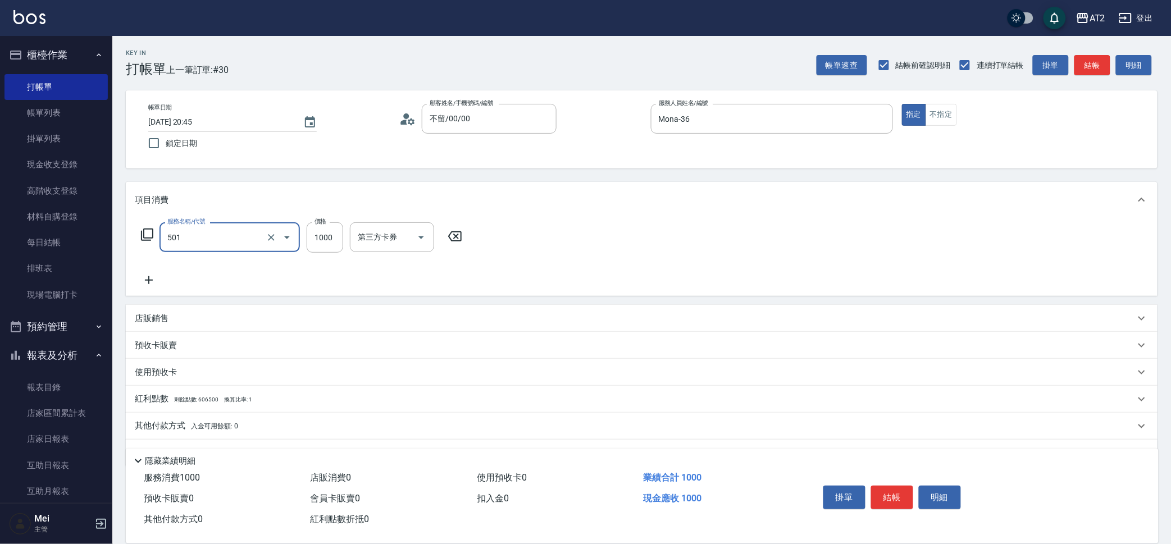
type input "染髮(501)"
type input "1"
type input "0"
type input "12"
type input "10"
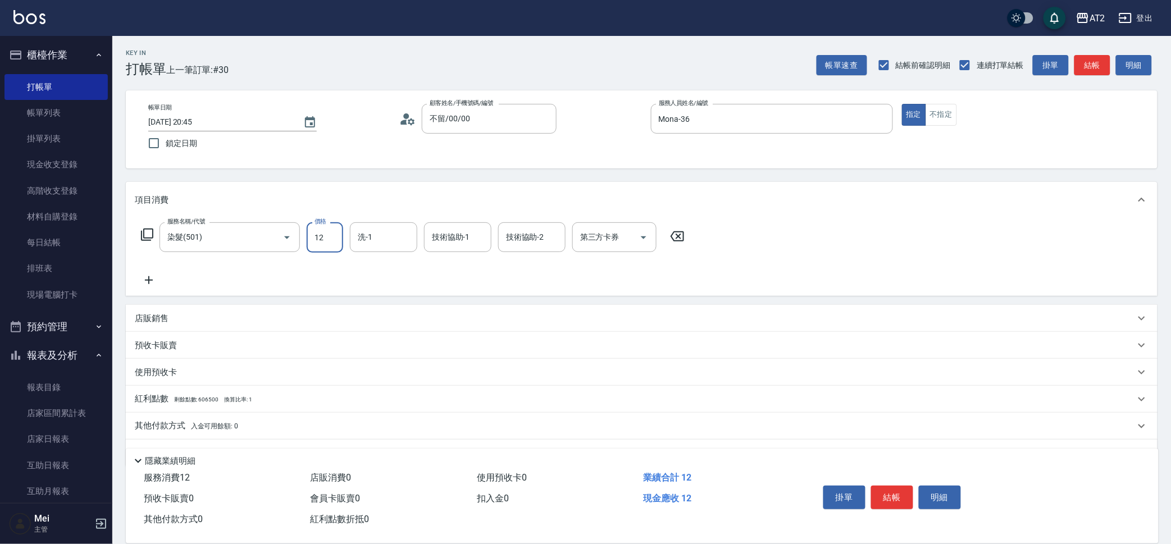
type input "128"
type input "120"
type input "1280"
type input "Penny-35"
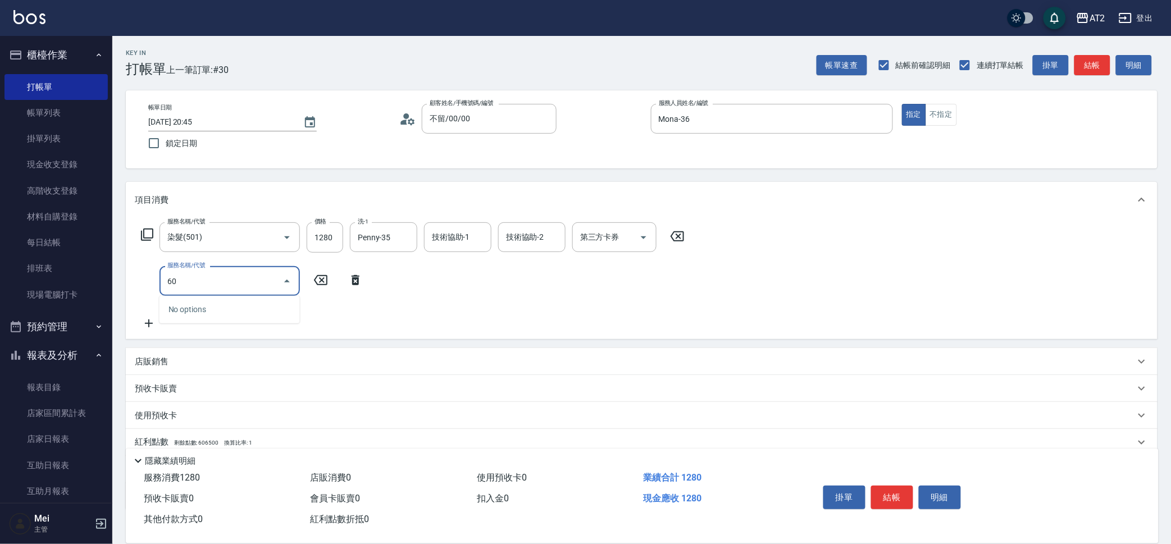
type input "601"
type input "220"
type input "自備護髮(601)"
type input "120"
type input "15"
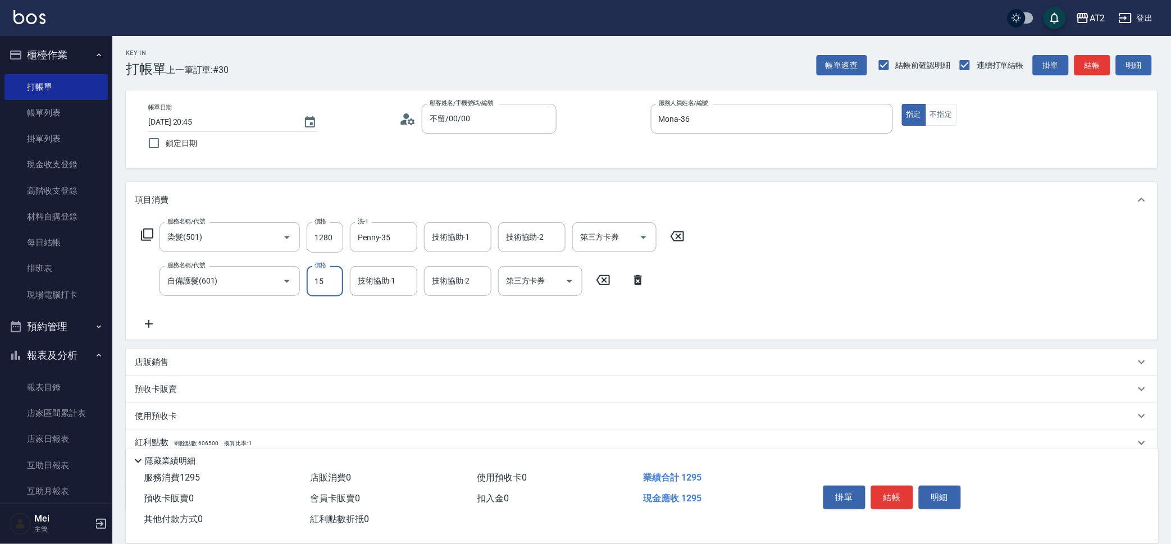
type input "140"
type input "150"
type input "270"
type input "1500"
type input "Penny-35"
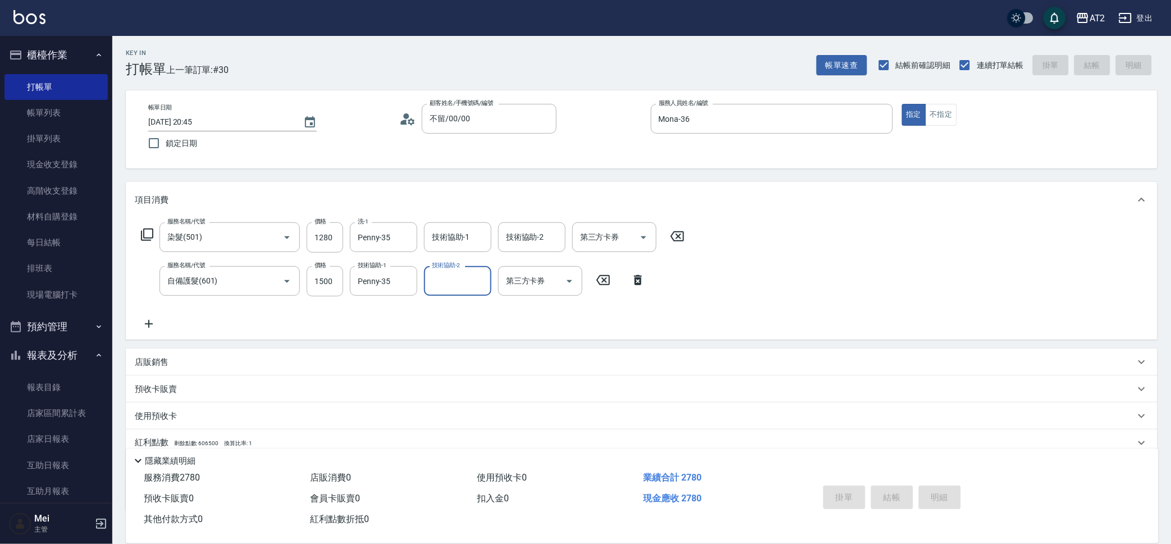
type input "2025/10/11 20:46"
type input "0"
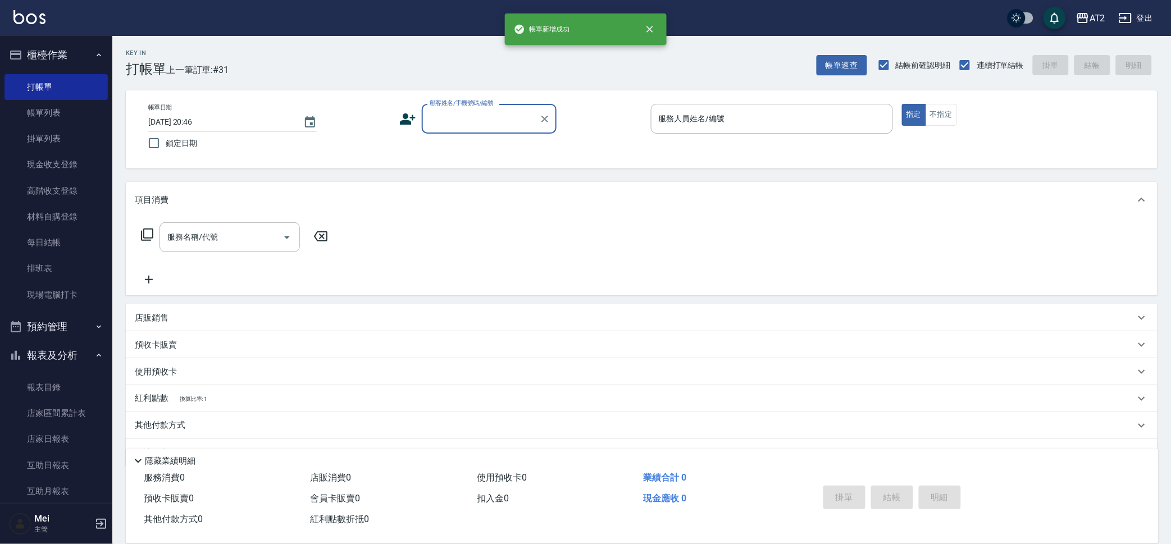
click at [490, 124] on input "顧客姓名/手機號碼/編號" at bounding box center [481, 119] width 108 height 20
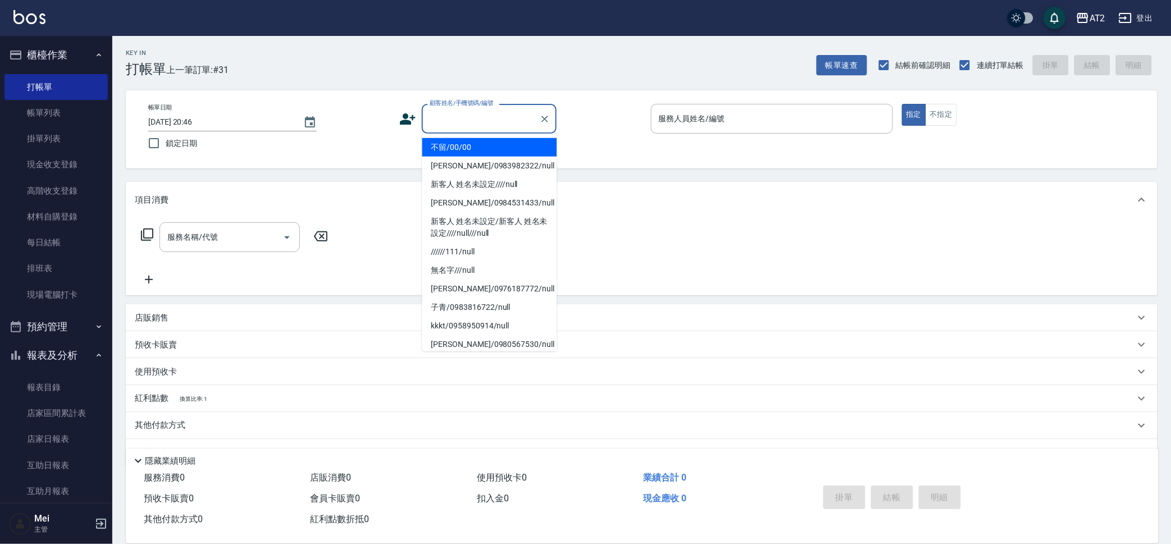
click at [486, 151] on li "不留/00/00" at bounding box center [489, 147] width 135 height 19
type input "不留/00/00"
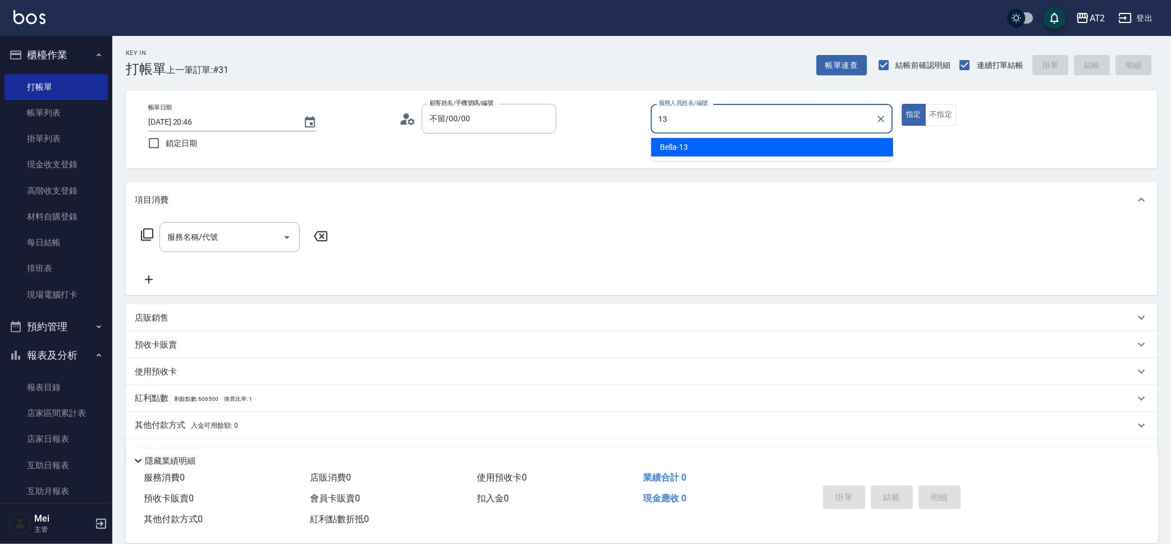
type input "Bella-13"
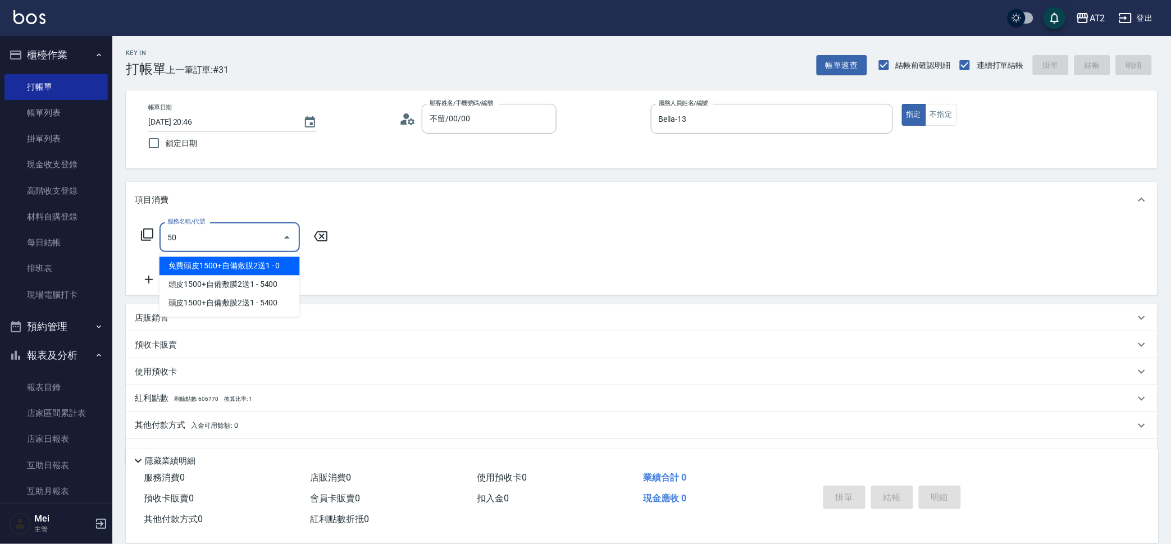
type input "501"
type input "100"
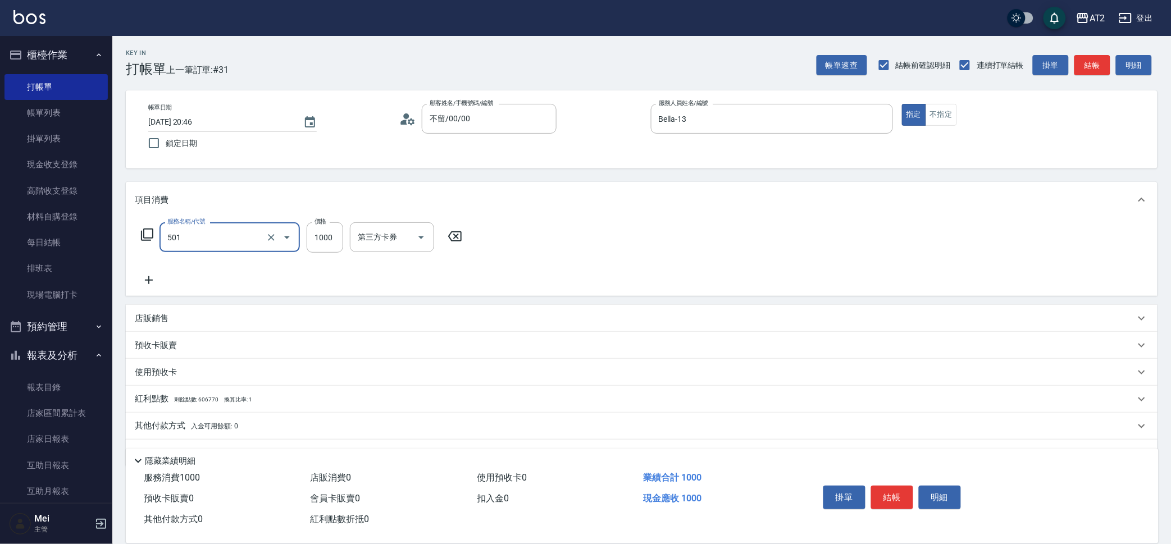
type input "染髮(501)"
type input "0"
type input "26"
type input "20"
type input "268"
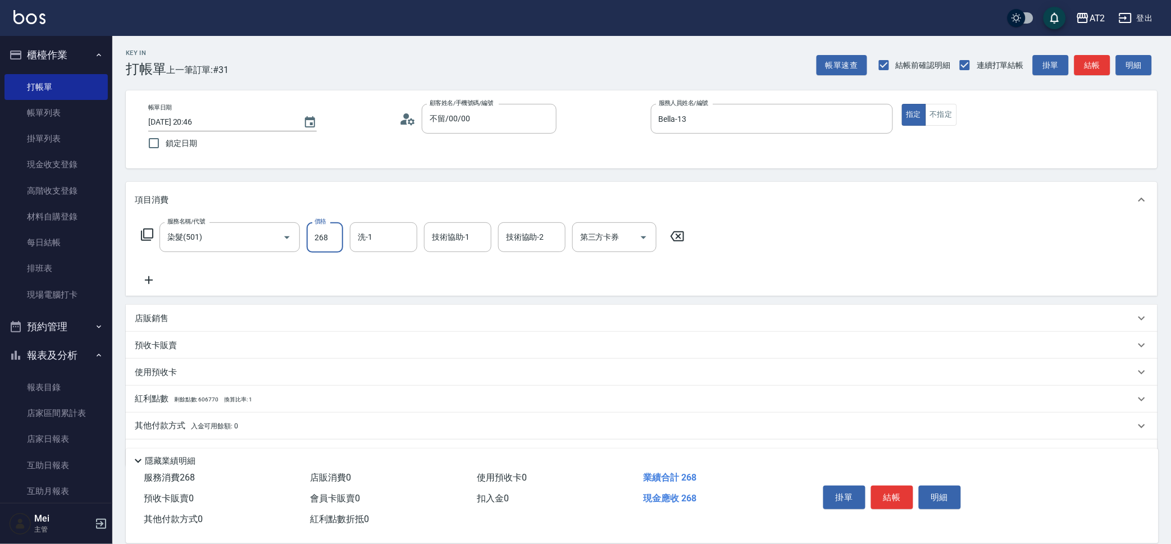
type input "260"
type input "2680"
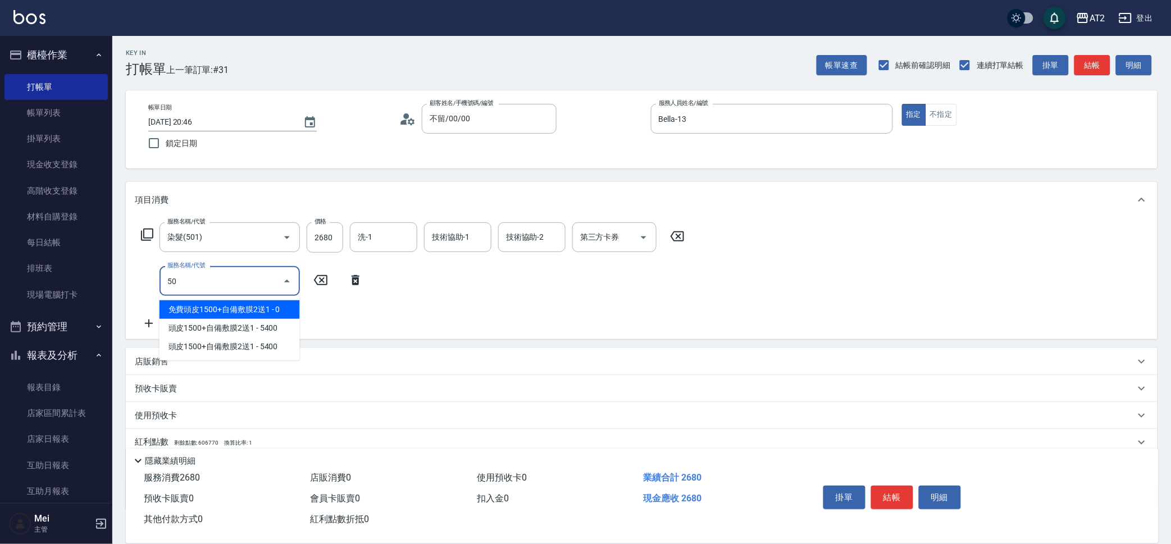
type input "502"
type input "310"
type input "漂髮(502)"
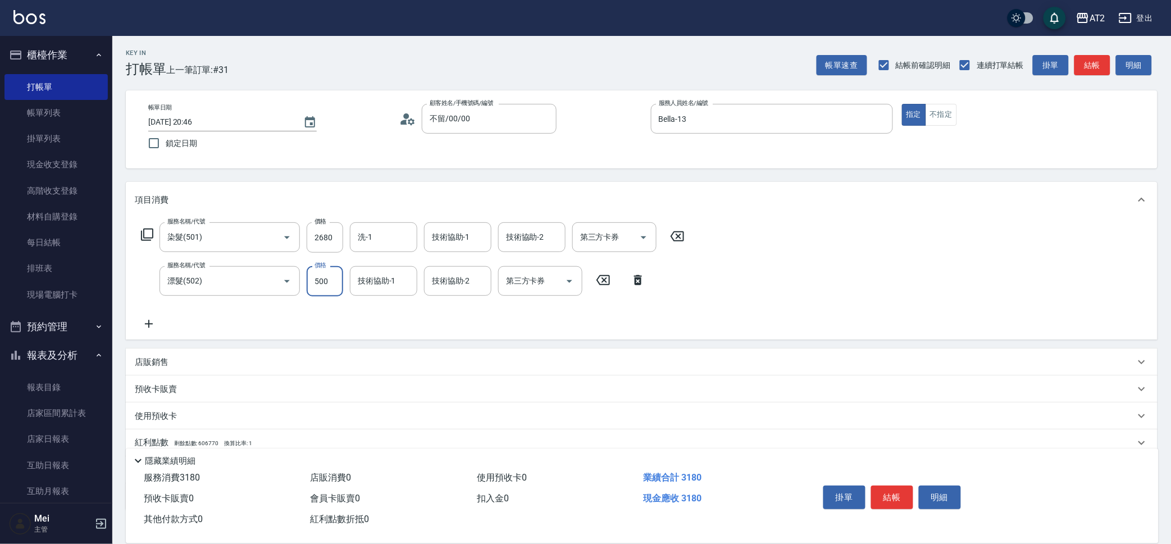
type input "0"
type input "260"
type input "0"
type input "Ivy-48"
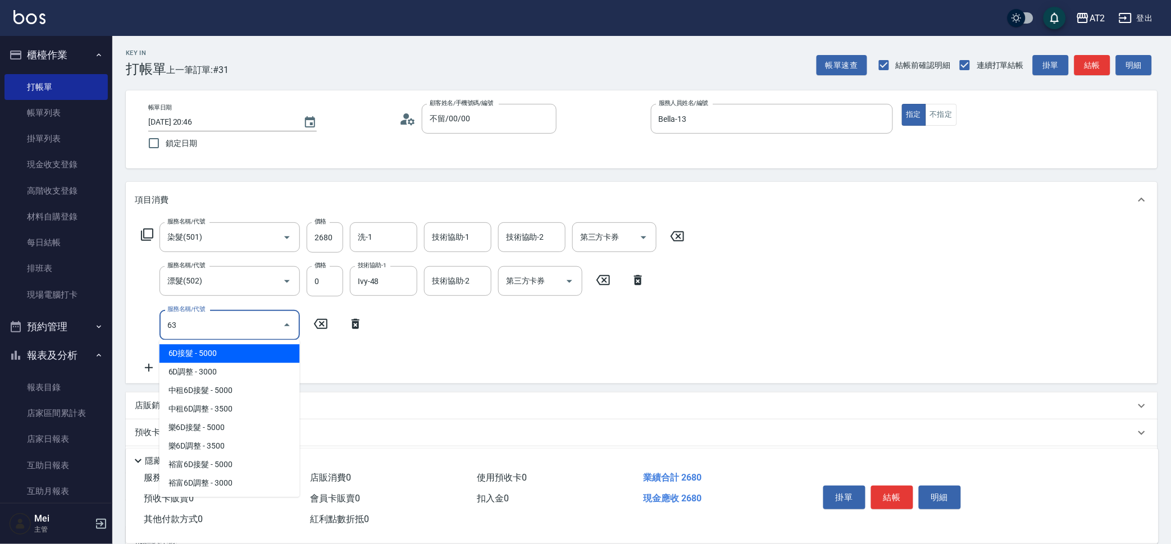
type input "630"
type input "760"
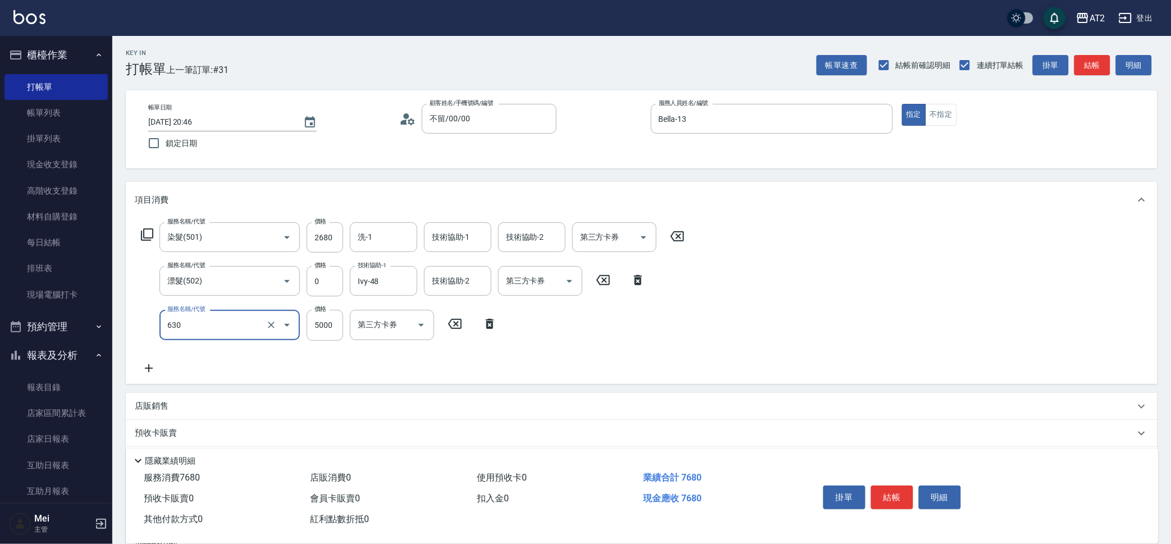
type input "京煥羽護髮長(630)"
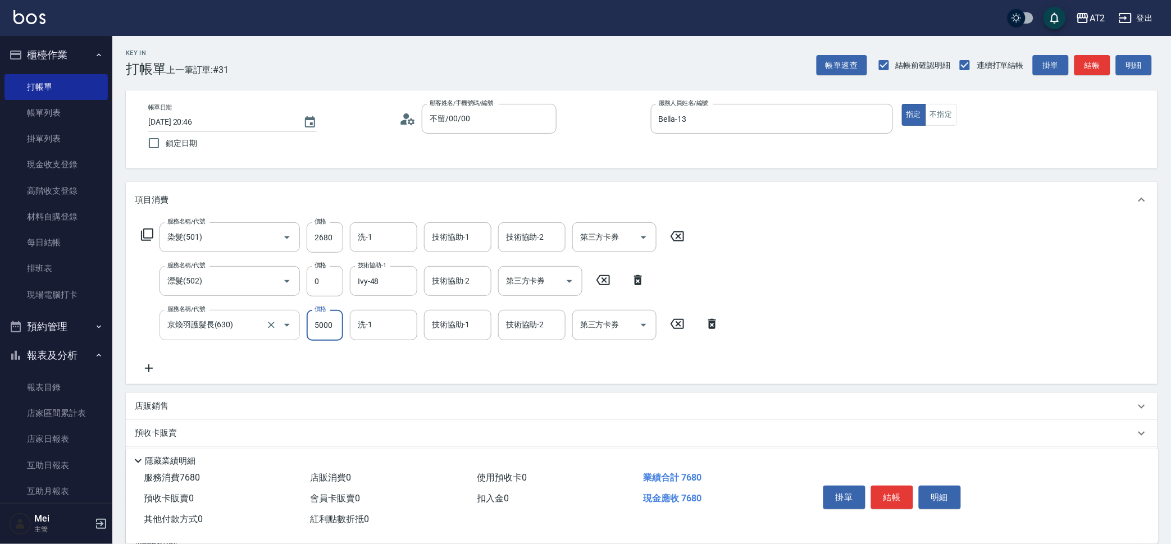
type input "260"
type input "150"
type input "410"
type input "1500"
type input "1760"
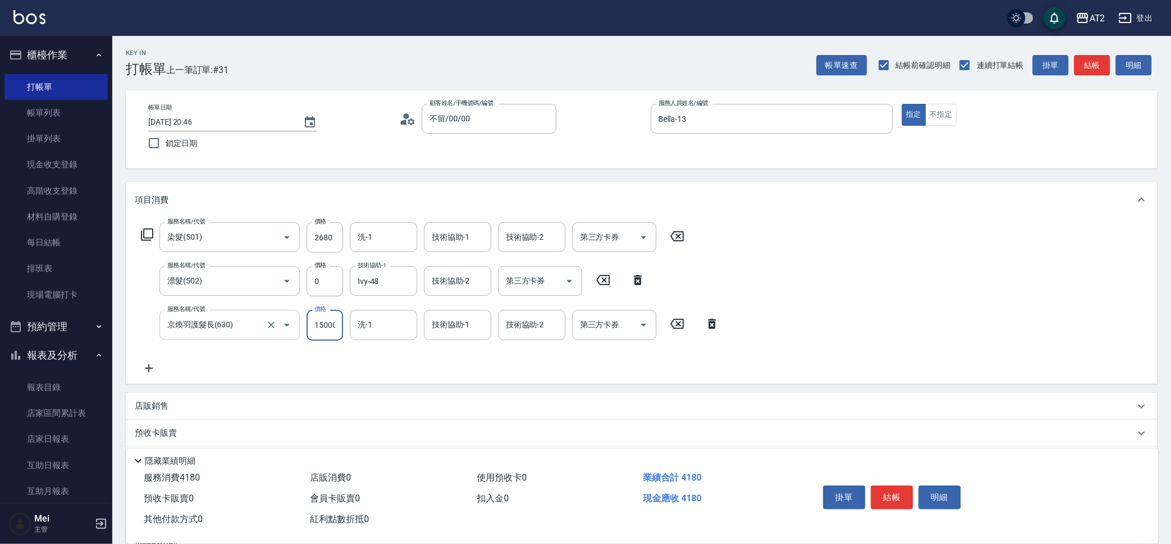
type input "15000"
type input "Ivy-48"
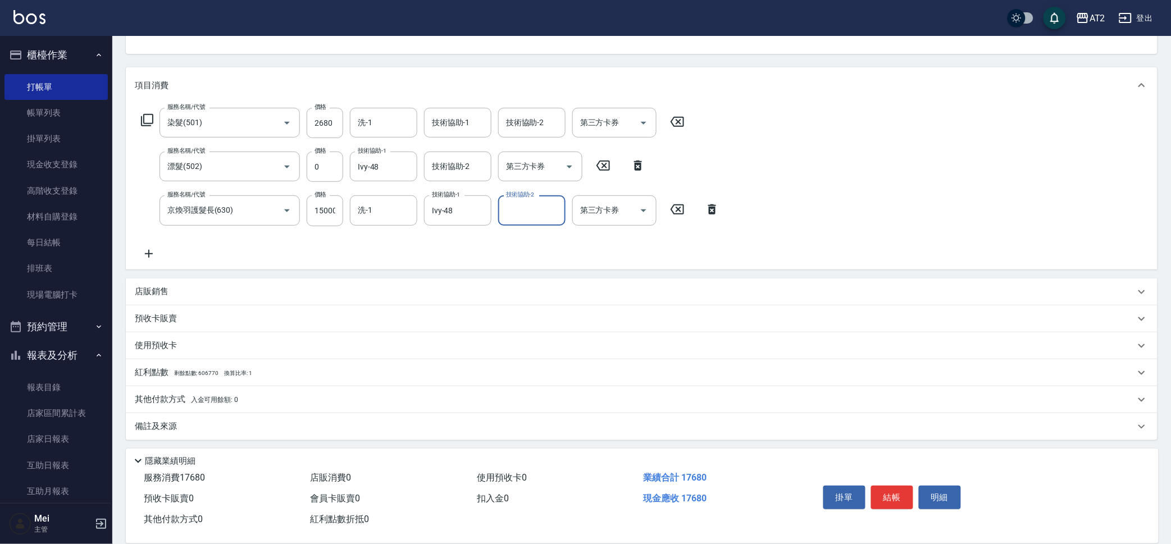
scroll to position [116, 0]
click at [246, 391] on div "其他付款方式 入金可用餘額: 0" at bounding box center [641, 398] width 1031 height 27
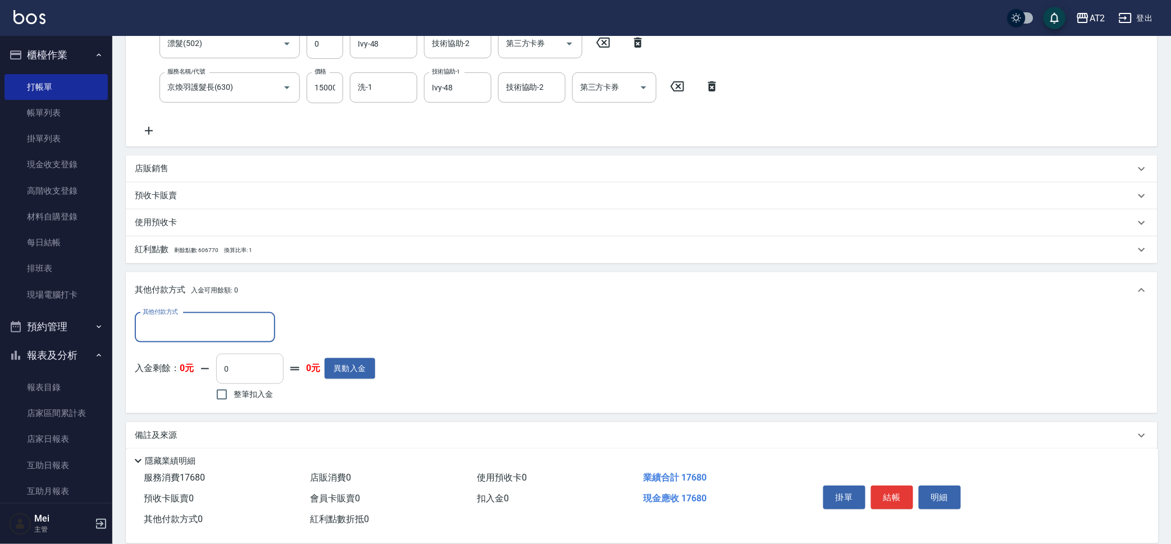
scroll to position [245, 0]
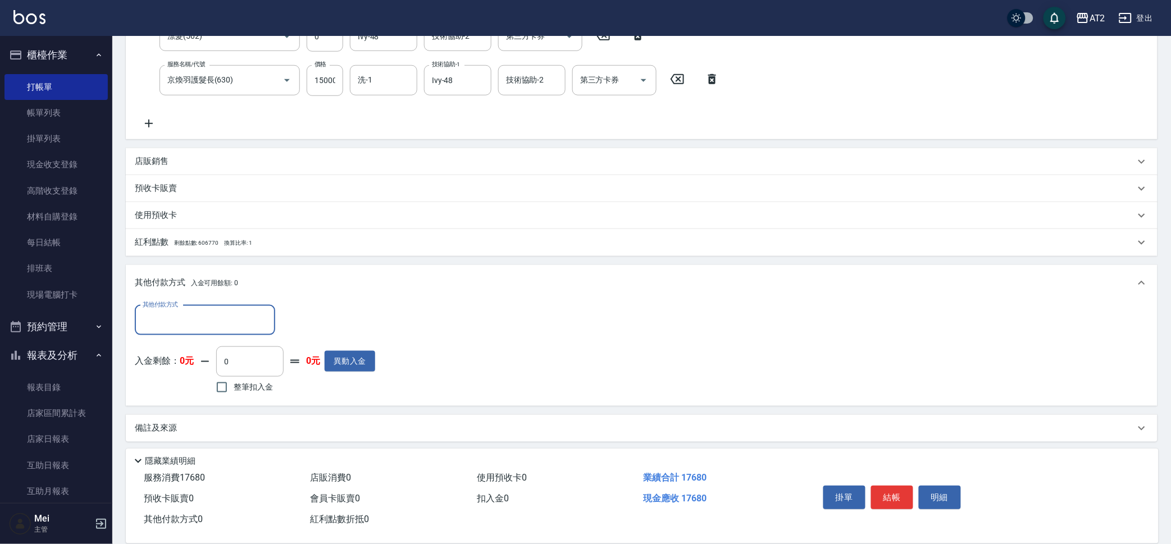
click at [210, 309] on div "其他付款方式" at bounding box center [205, 320] width 140 height 30
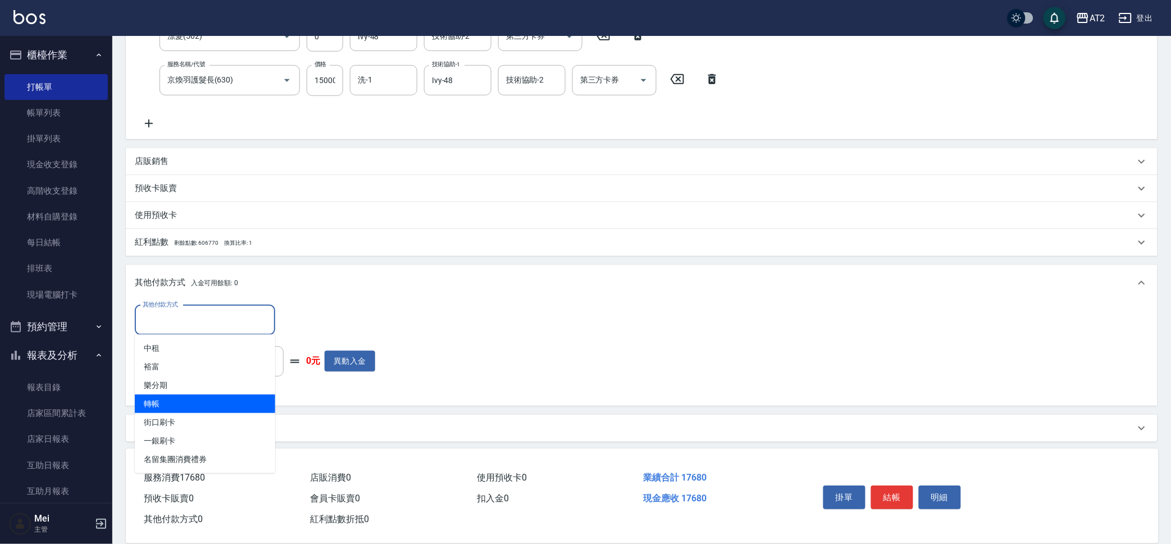
click at [199, 405] on span "轉帳" at bounding box center [205, 404] width 140 height 19
type input "轉帳"
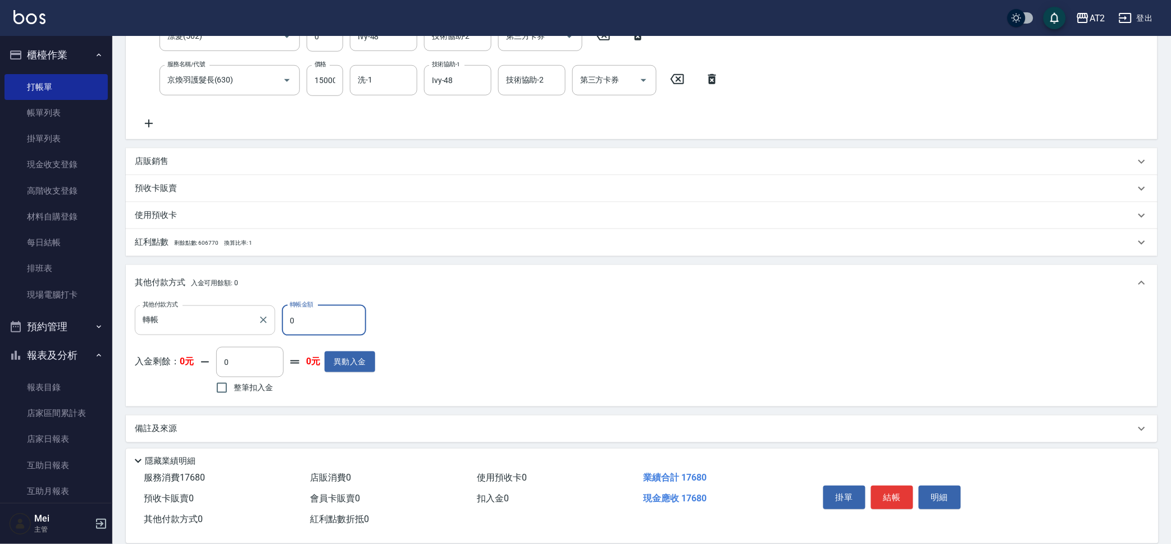
drag, startPoint x: 289, startPoint y: 309, endPoint x: 246, endPoint y: 308, distance: 42.1
click at [246, 308] on div "其他付款方式 轉帳 其他付款方式 轉帳金額 0 轉帳金額" at bounding box center [255, 320] width 240 height 30
type input "17"
type input "1750"
type input "176"
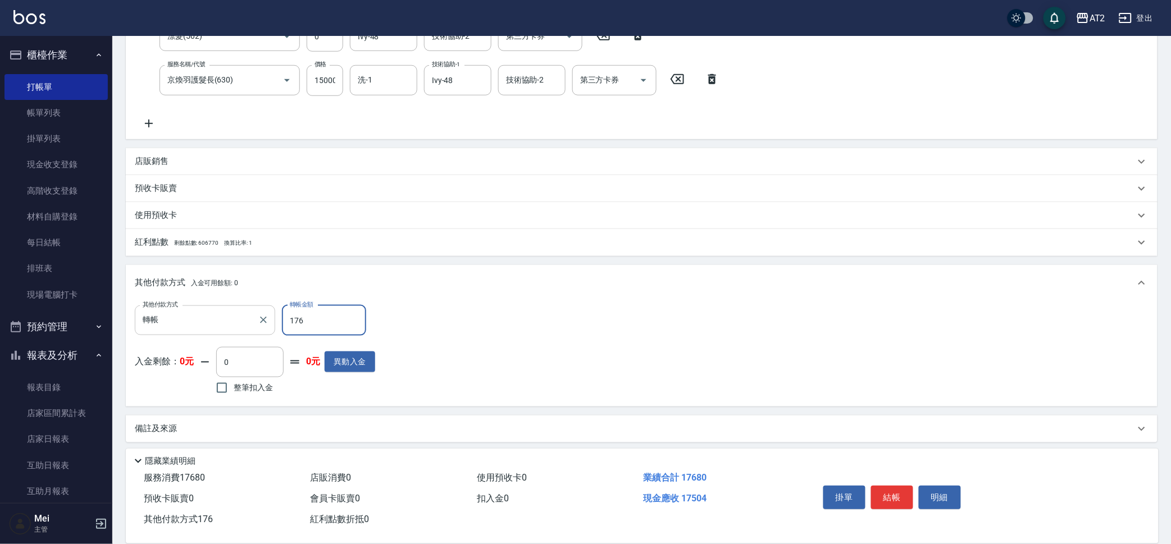
type input "1590"
type input "1768"
type input "0"
type input "17680"
click at [1114, 409] on div "項目消費 服務名稱/代號 染髮(501) 服務名稱/代號 價格 2680 價格 洗-1 洗-1 技術協助-1 技術協助-1 技術協助-2 技術協助-2 第三方…" at bounding box center [641, 189] width 1031 height 505
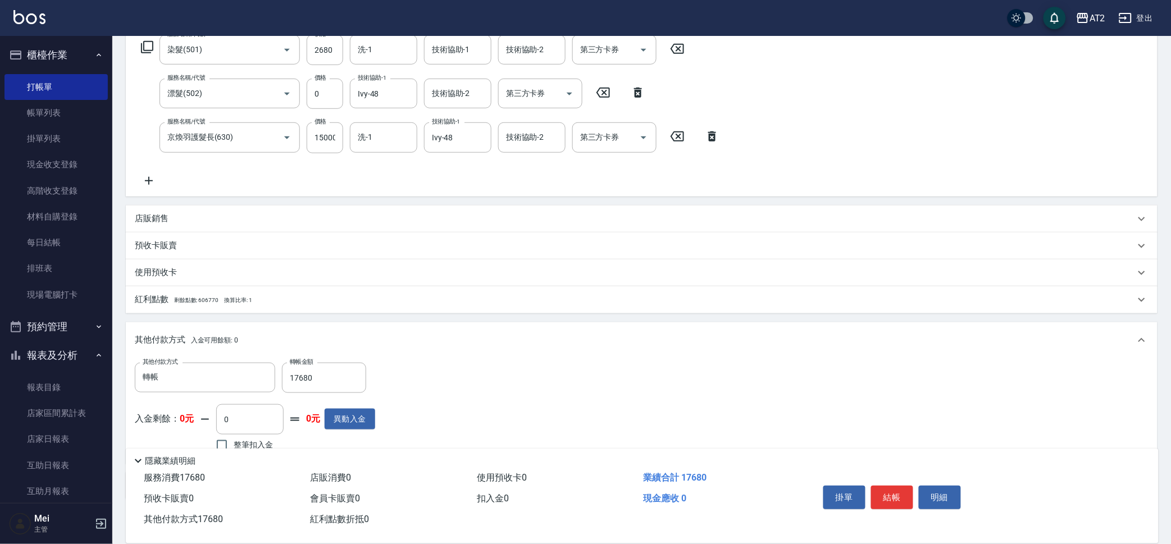
scroll to position [248, 0]
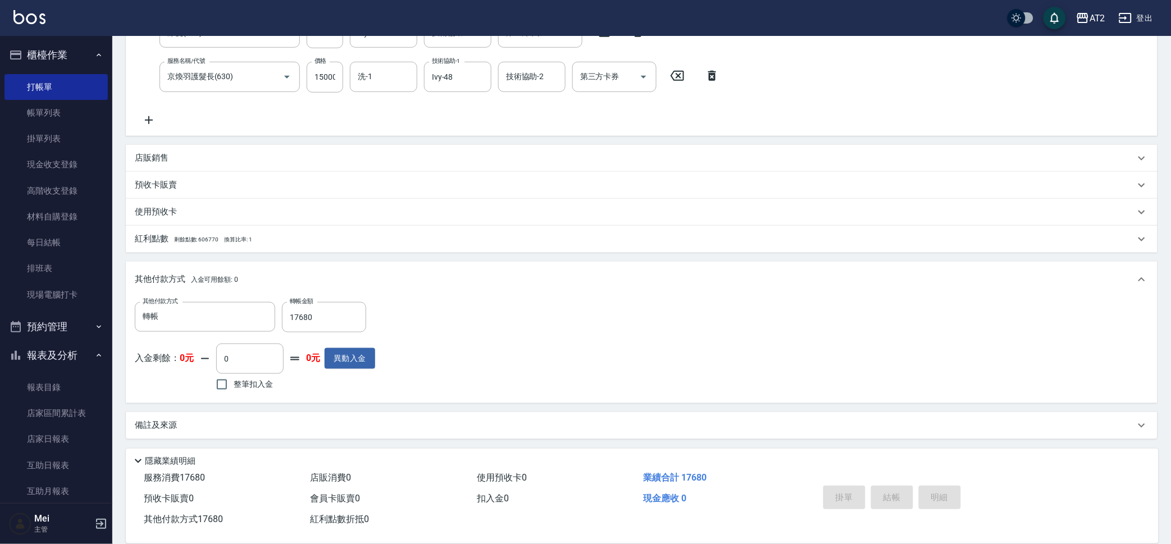
type input "2025/10/11 20:47"
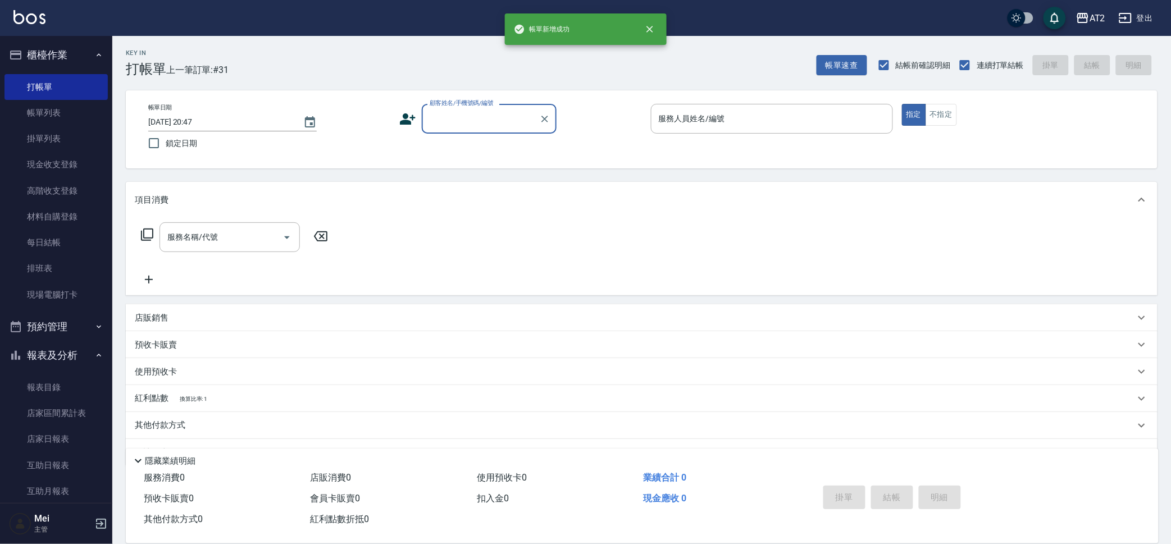
scroll to position [0, 0]
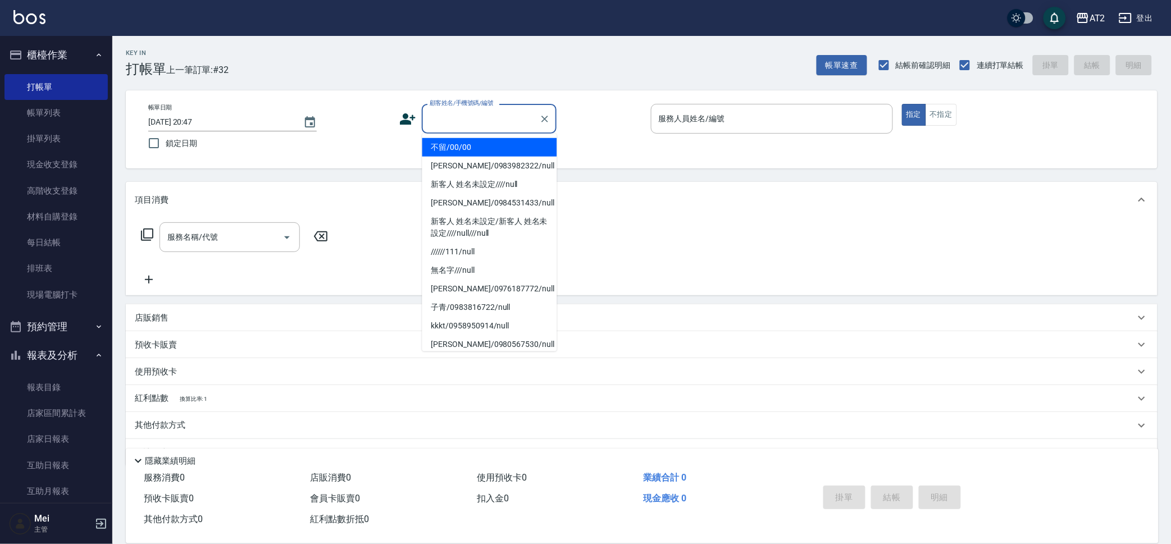
click at [447, 116] on input "顧客姓名/手機號碼/編號" at bounding box center [481, 119] width 108 height 20
click at [450, 148] on li "不留/00/00" at bounding box center [489, 147] width 135 height 19
type input "不留/00/00"
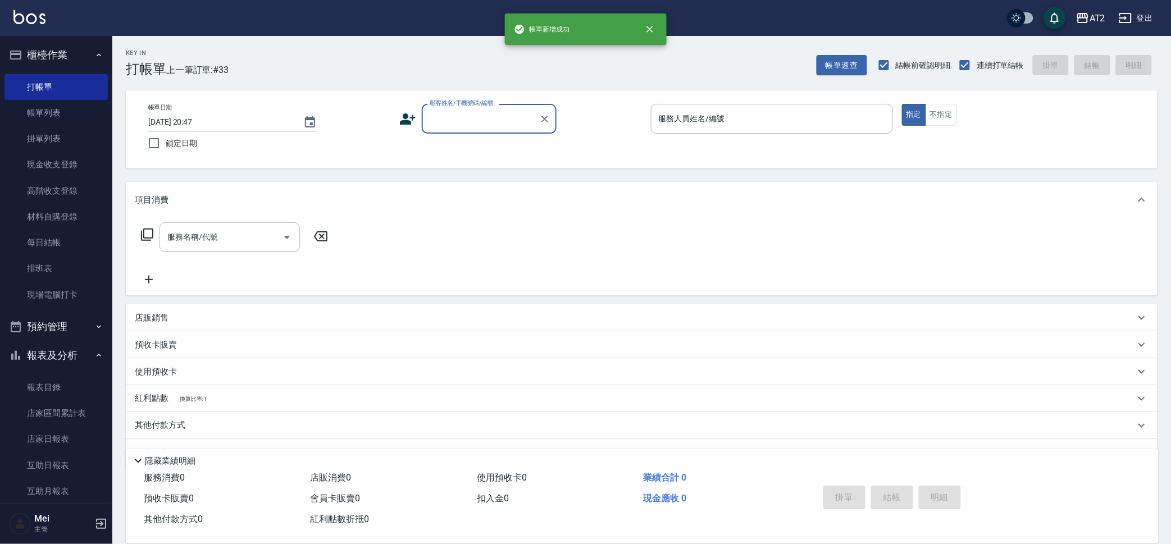
click at [466, 117] on input "顧客姓名/手機號碼/編號" at bounding box center [481, 119] width 108 height 20
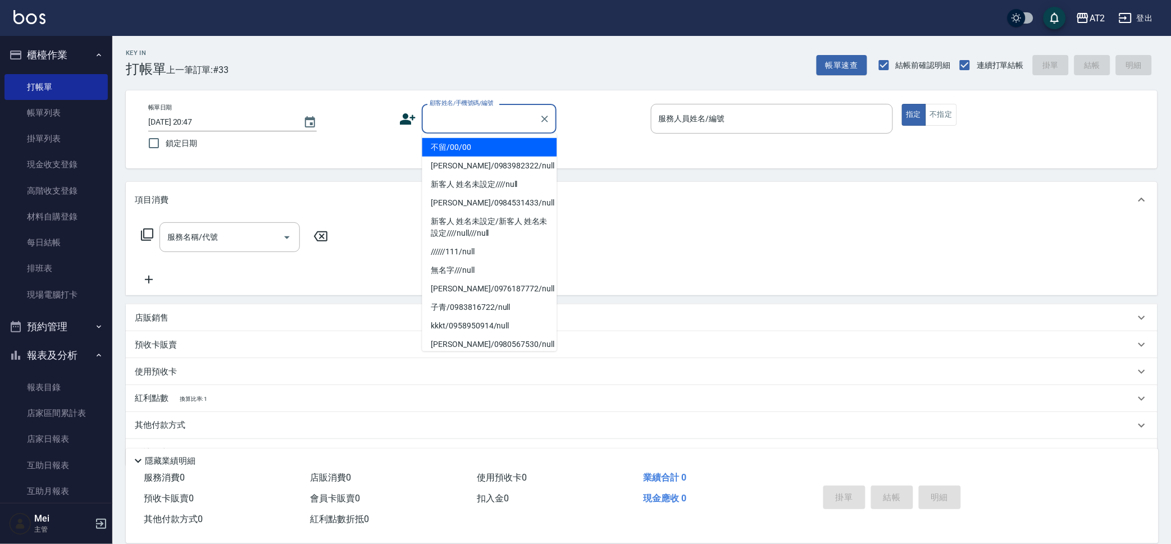
click at [469, 146] on li "不留/00/00" at bounding box center [489, 147] width 135 height 19
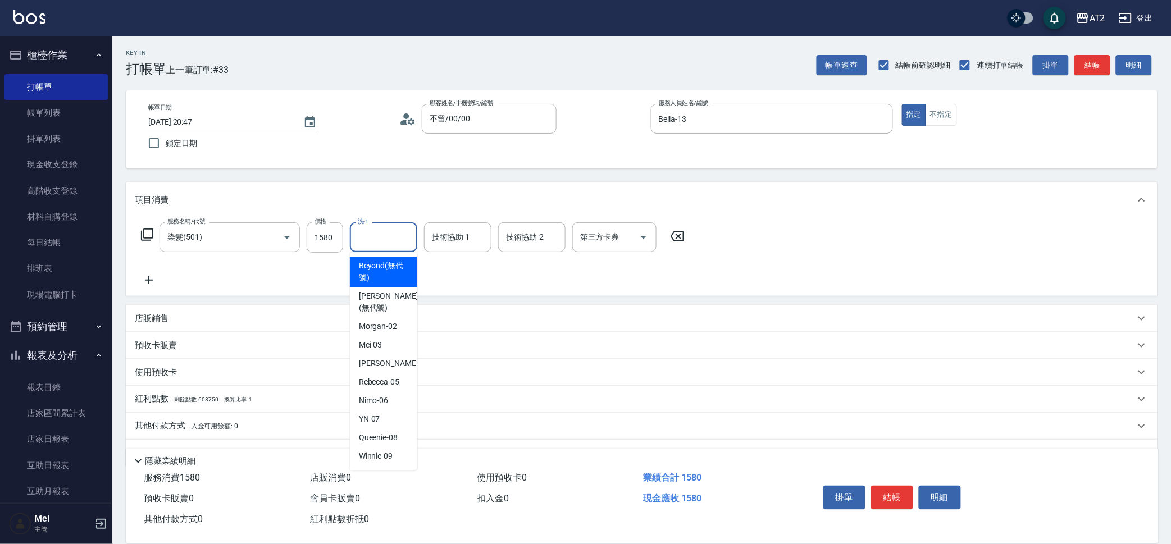
click at [447, 232] on input "技術協助-1" at bounding box center [457, 237] width 57 height 20
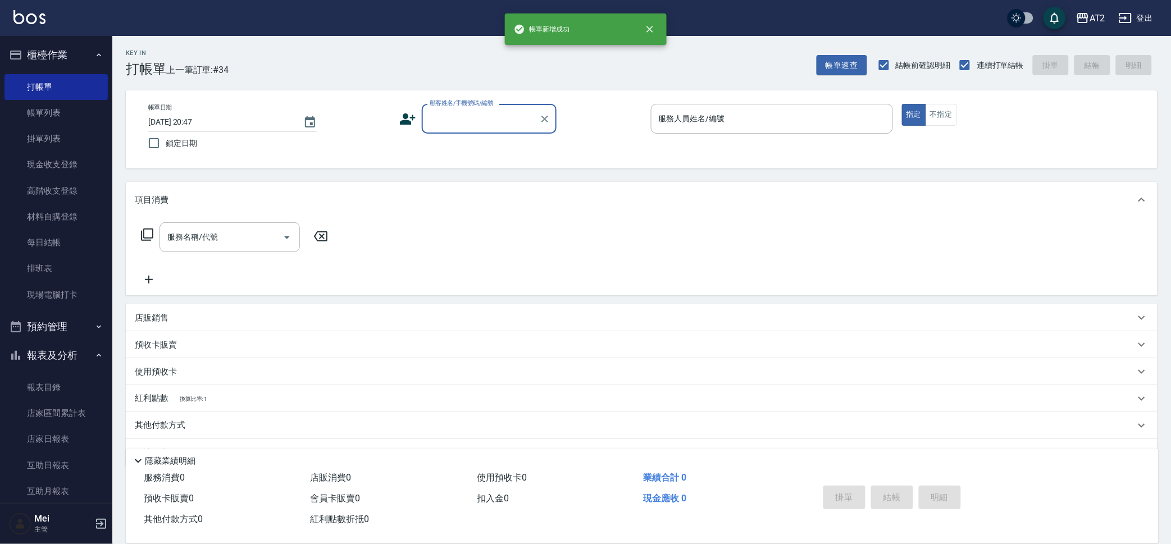
click at [451, 124] on input "顧客姓名/手機號碼/編號" at bounding box center [481, 119] width 108 height 20
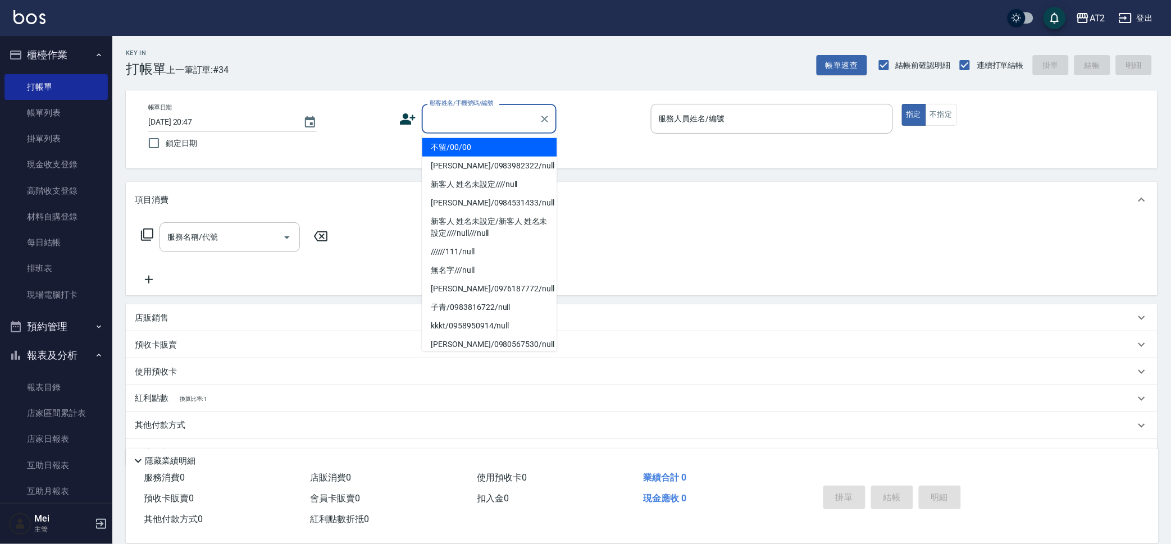
click at [465, 149] on li "不留/00/00" at bounding box center [489, 147] width 135 height 19
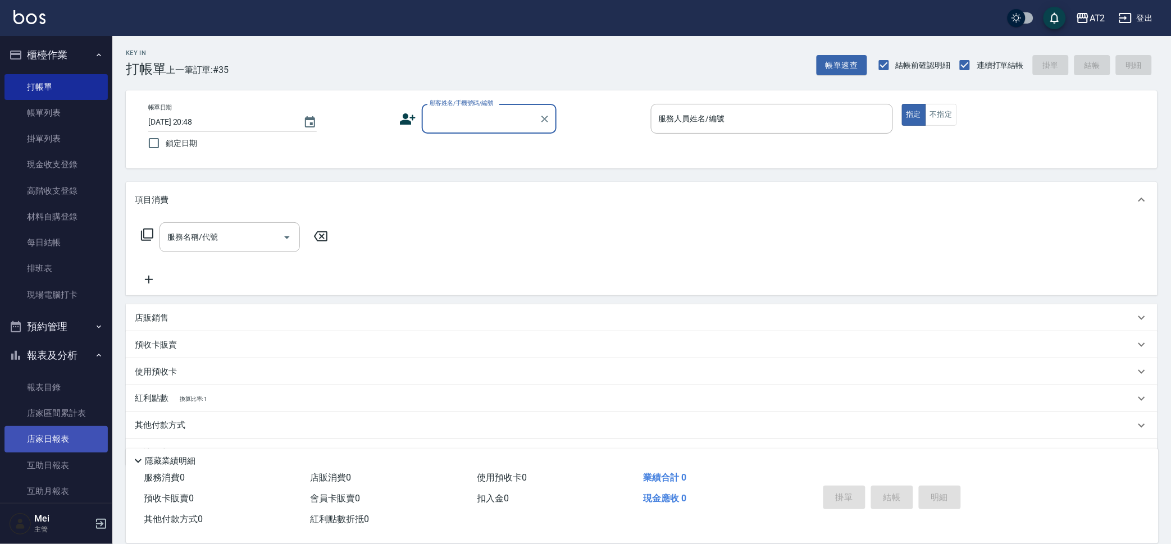
click at [68, 436] on link "店家日報表" at bounding box center [55, 439] width 103 height 26
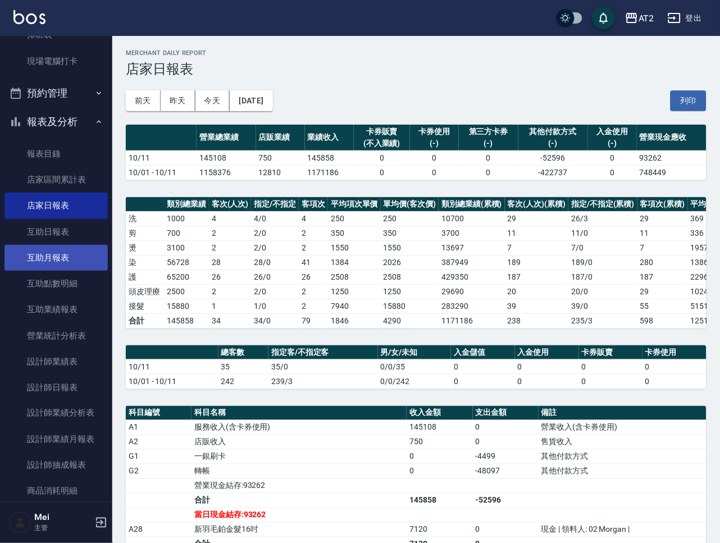
scroll to position [280, 0]
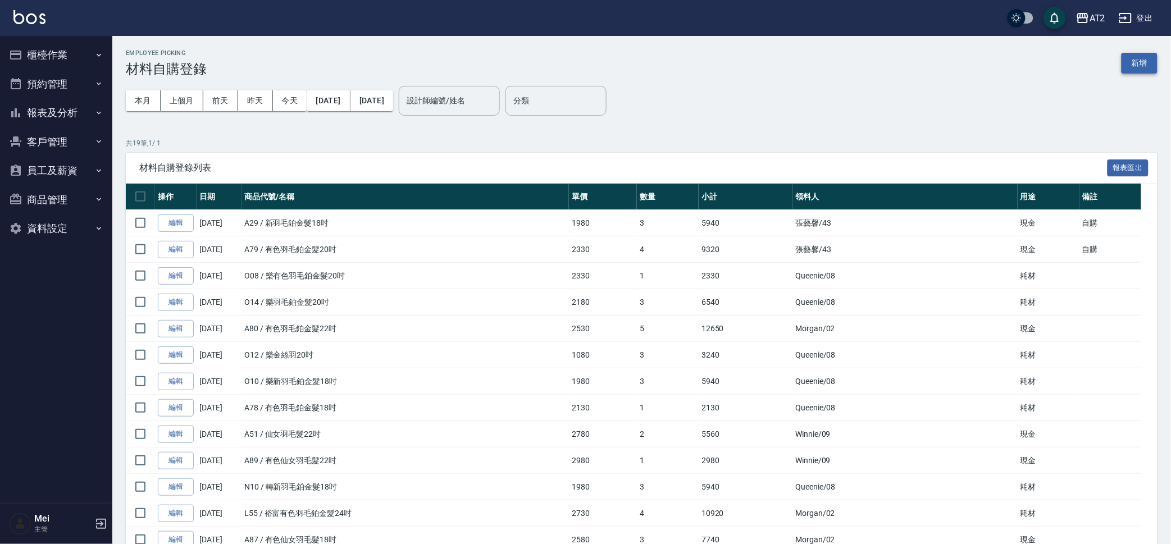
click at [1144, 58] on button "新增" at bounding box center [1139, 63] width 36 height 21
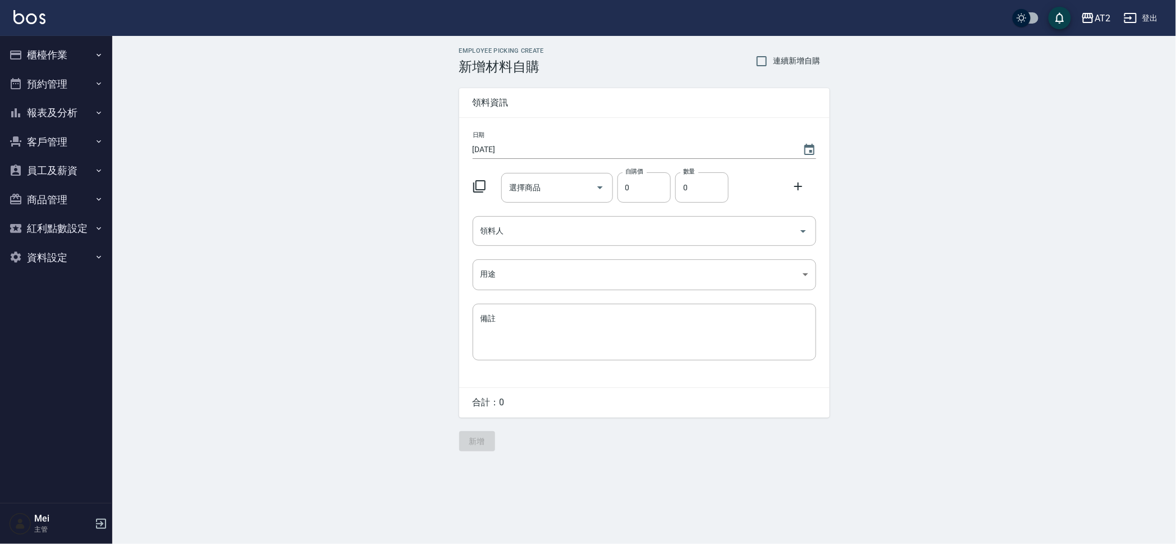
drag, startPoint x: 775, startPoint y: 57, endPoint x: 744, endPoint y: 95, distance: 49.5
click at [775, 56] on span "連續新增自購" at bounding box center [797, 61] width 47 height 12
click at [774, 56] on input "連續新增自購" at bounding box center [762, 61] width 24 height 24
checkbox input "true"
click at [578, 188] on input "選擇商品" at bounding box center [548, 188] width 85 height 20
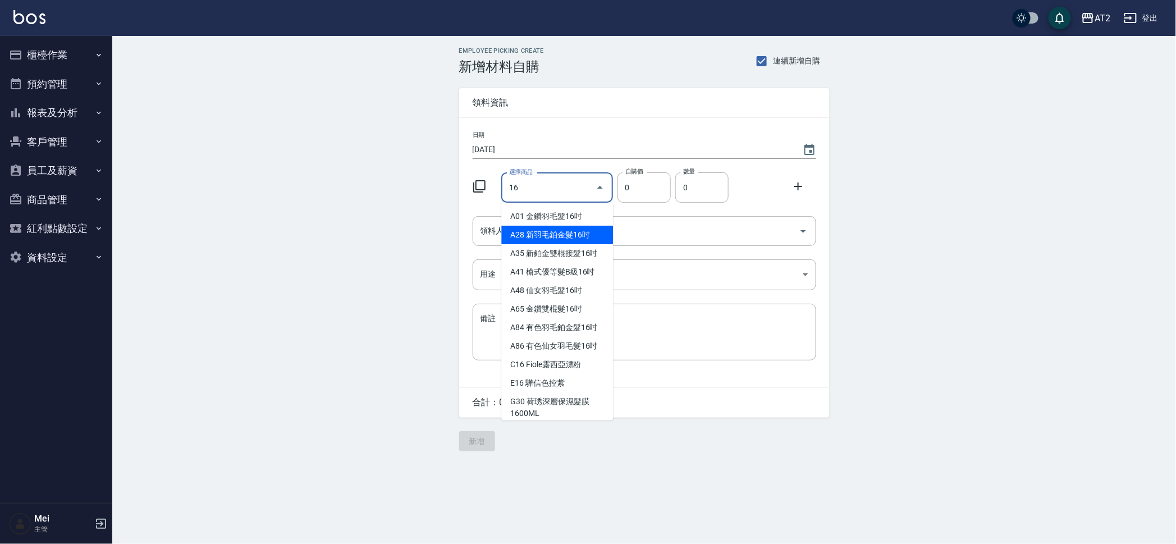
click at [559, 230] on li "A28 新羽毛鉑金髮16吋" at bounding box center [557, 235] width 112 height 19
type input "新羽毛鉑金髮16吋"
type input "1780"
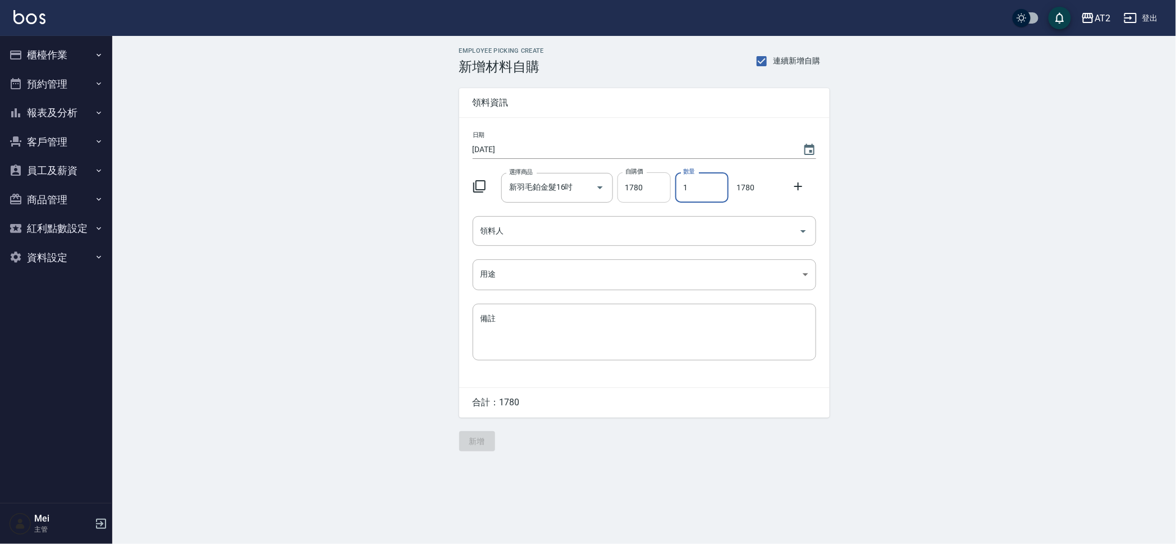
drag, startPoint x: 671, startPoint y: 188, endPoint x: 635, endPoint y: 188, distance: 36.5
click at [635, 188] on div "選擇商品 新羽毛鉑金髮16吋 選擇商品 自購價 1780 自購價 數量 1 數量 1780" at bounding box center [642, 185] width 348 height 35
type input "4"
click at [629, 227] on input "領料人" at bounding box center [636, 231] width 317 height 20
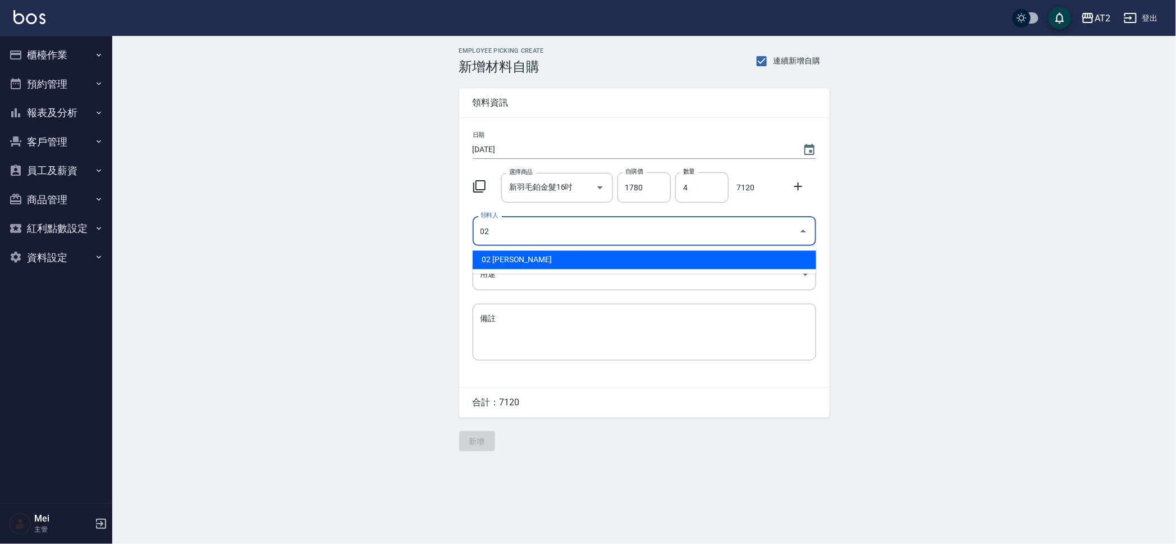
type input "02 Morgan"
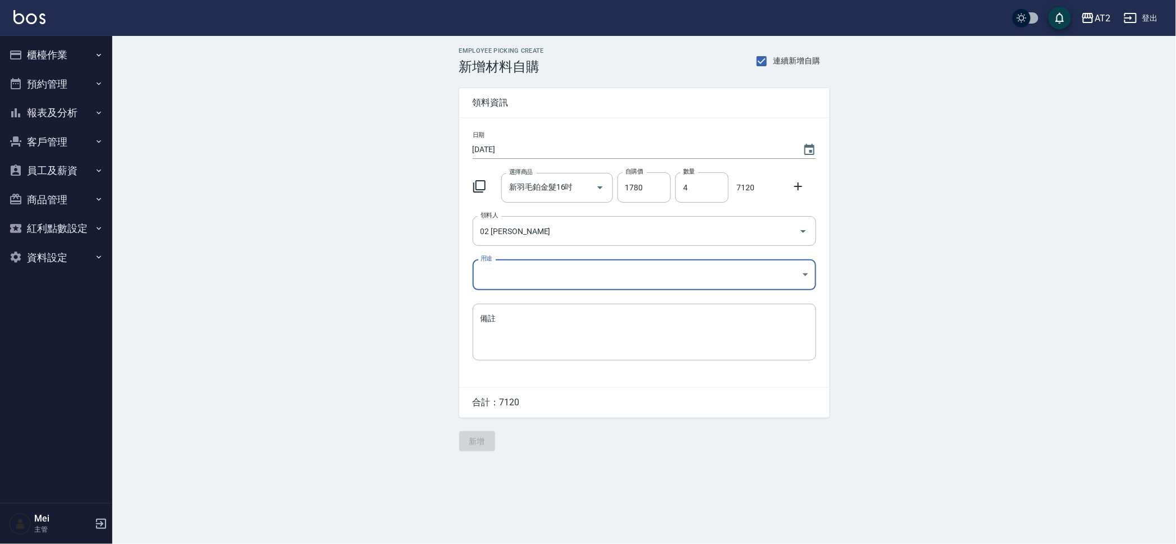
click at [673, 269] on body "AT2 登出 櫃檯作業 打帳單 帳單列表 掛單列表 現金收支登錄 高階收支登錄 材料自購登錄 每日結帳 排班表 現場電腦打卡 預約管理 預約管理 單日預約紀錄…" at bounding box center [588, 272] width 1176 height 544
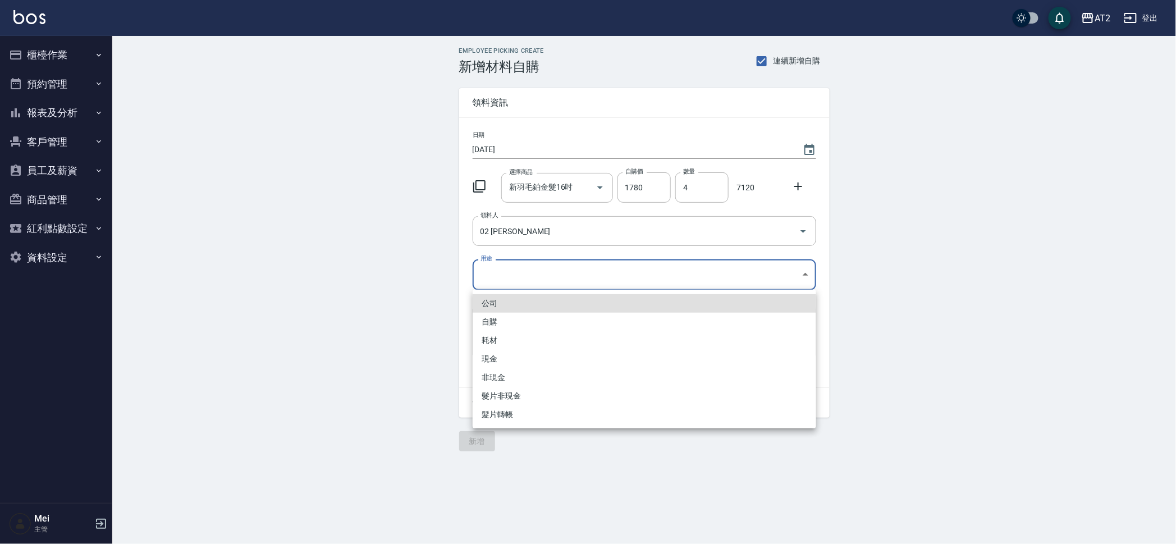
click at [508, 359] on li "現金" at bounding box center [645, 359] width 344 height 19
type input "現金"
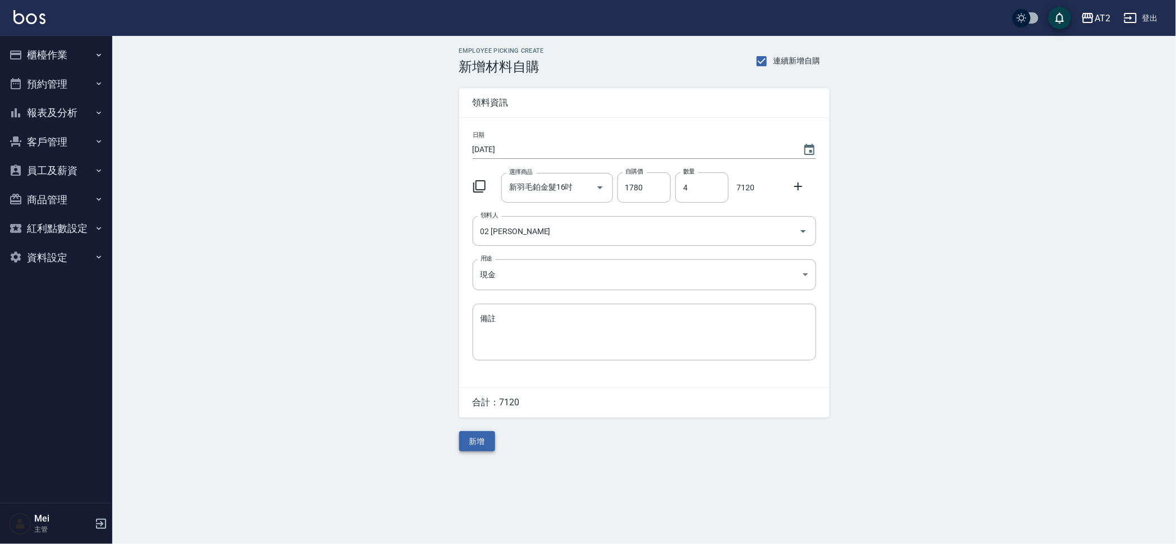
click at [474, 448] on button "新增" at bounding box center [477, 441] width 36 height 21
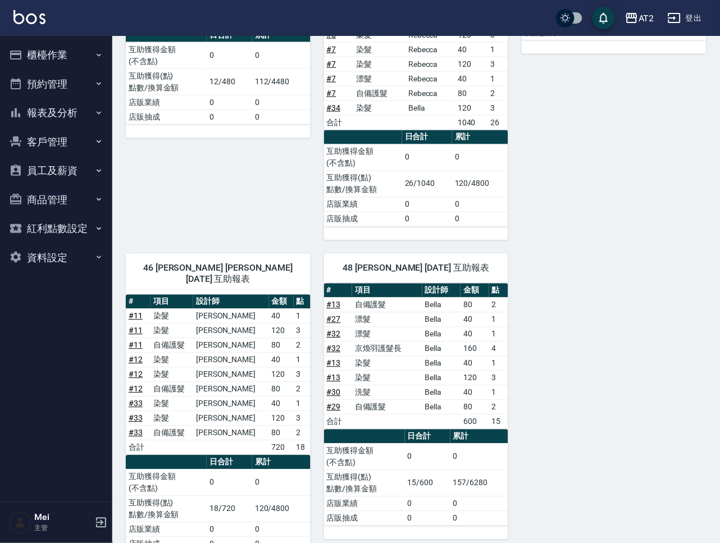
scroll to position [1055, 0]
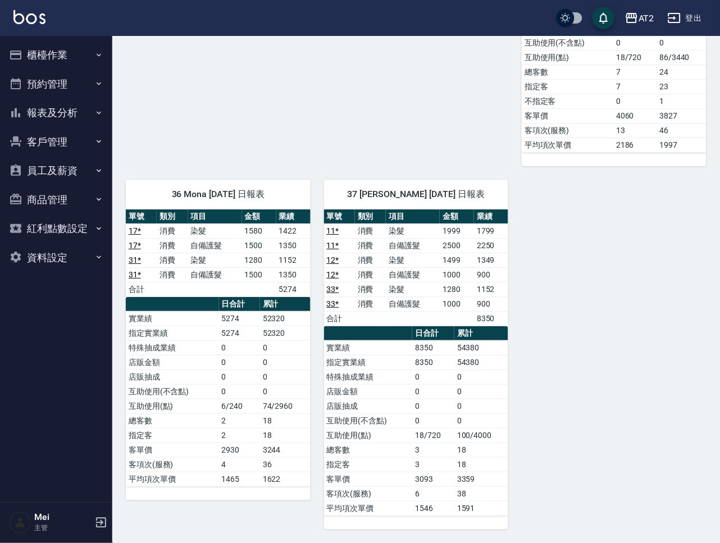
scroll to position [1418, 0]
click at [694, 13] on button "登出" at bounding box center [684, 18] width 43 height 21
